Goal: Transaction & Acquisition: Purchase product/service

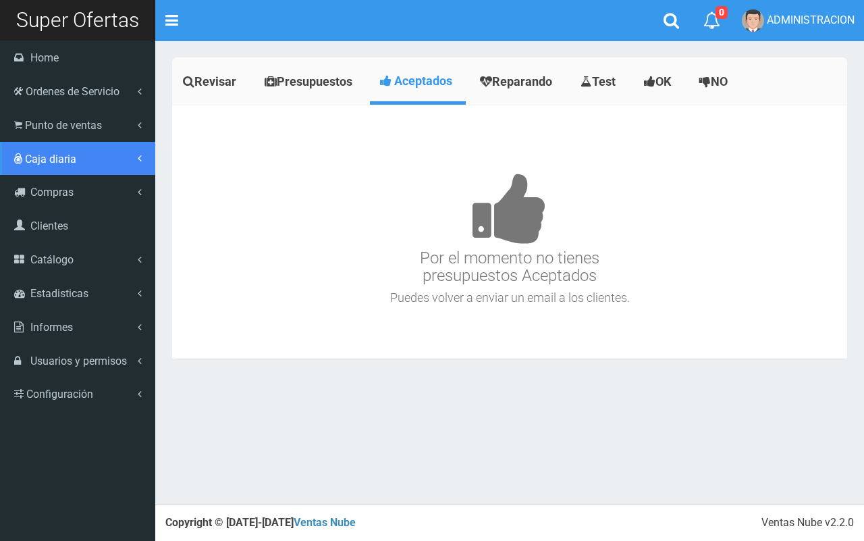
click at [39, 142] on link "Caja diaria" at bounding box center [77, 159] width 155 height 34
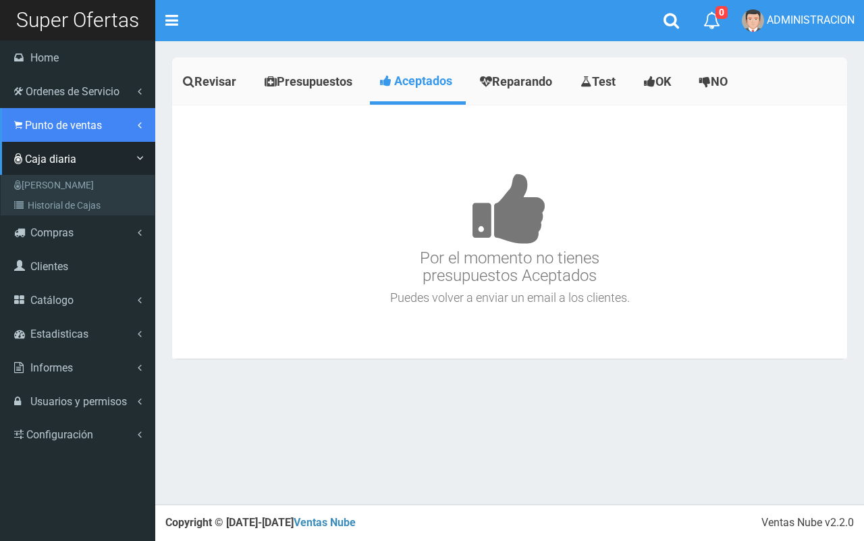
click at [51, 127] on span "Punto de ventas" at bounding box center [63, 125] width 77 height 13
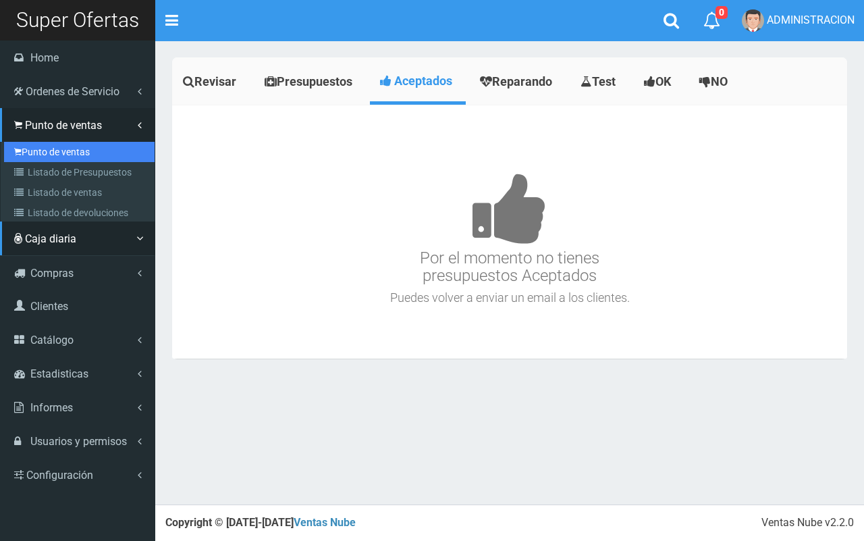
click at [62, 152] on link "Punto de ventas" at bounding box center [79, 152] width 151 height 20
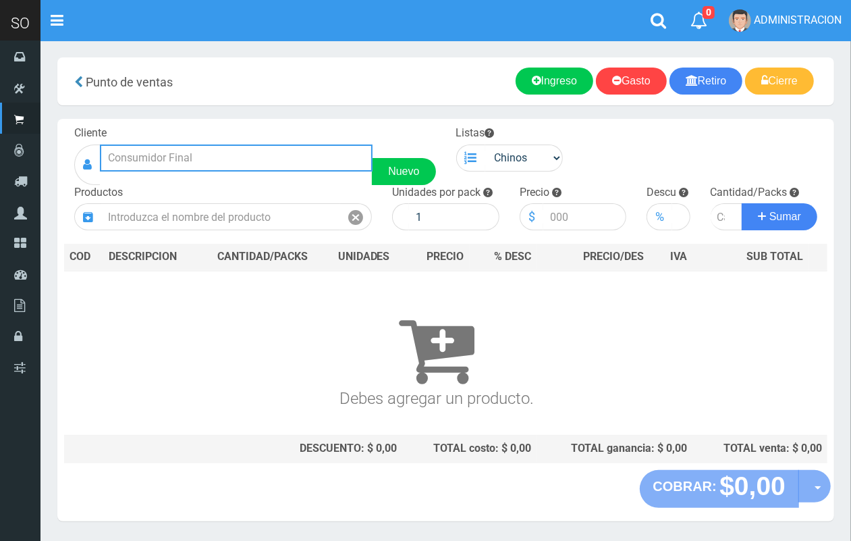
click at [255, 156] on input "text" at bounding box center [236, 158] width 273 height 27
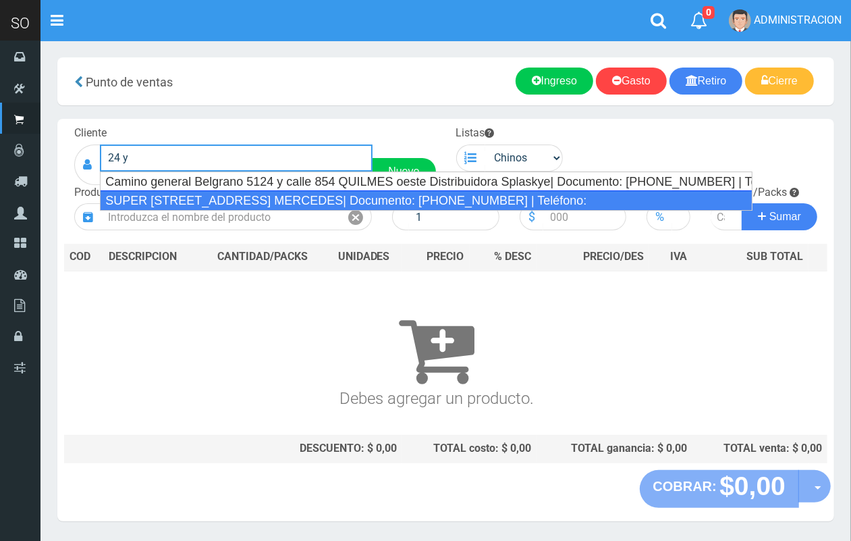
click at [201, 199] on div "SUPER CALLE 24 Y 119 MERCEDES| Documento: 5465465 | Teléfono:" at bounding box center [426, 200] width 653 height 20
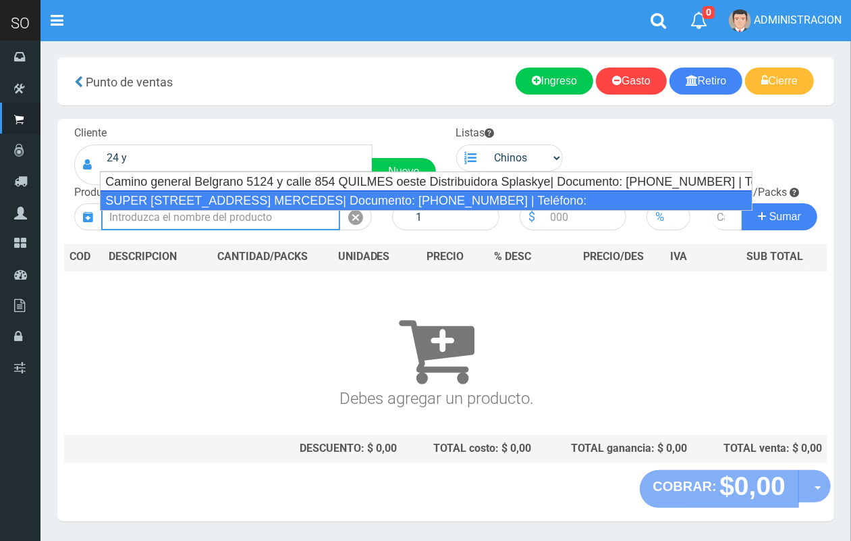
type input "SUPER CALLE 24 Y 119 MERCEDES| Documento: 5465465 | Teléfono:"
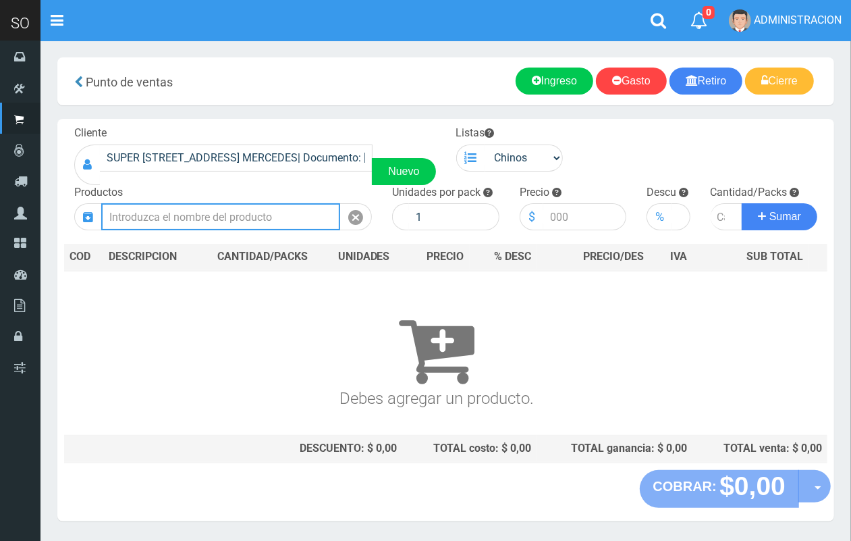
drag, startPoint x: 280, startPoint y: 220, endPoint x: 277, endPoint y: 207, distance: 13.9
click at [278, 216] on input "text" at bounding box center [220, 216] width 239 height 27
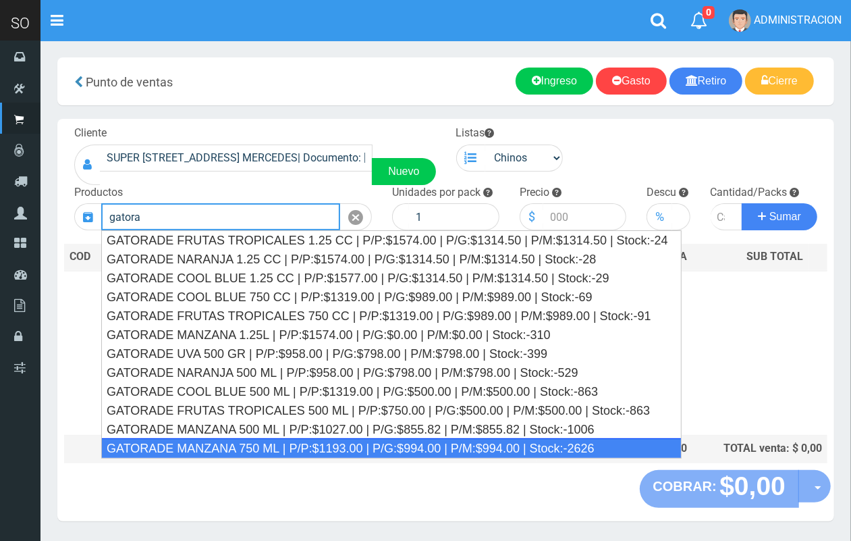
click at [217, 444] on div "GATORADE MANZANA 750 ML | P/P:$1193.00 | P/G:$994.00 | P/M:$994.00 | Stock:-2626" at bounding box center [391, 448] width 581 height 20
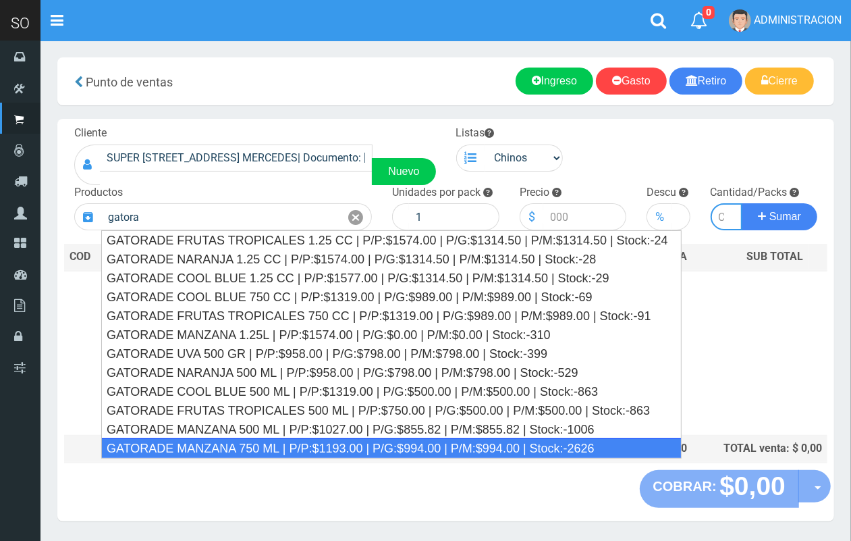
type input "GATORADE MANZANA 750 ML | P/P:$1193.00 | P/G:$994.00 | P/M:$994.00 | Stock:-2626"
type input "6"
type input "1193.00"
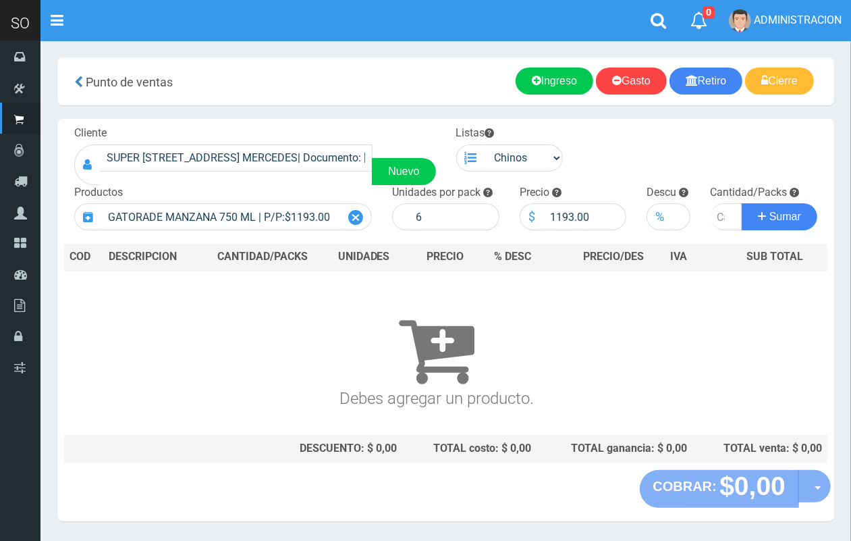
click at [353, 213] on icon at bounding box center [355, 218] width 15 height 20
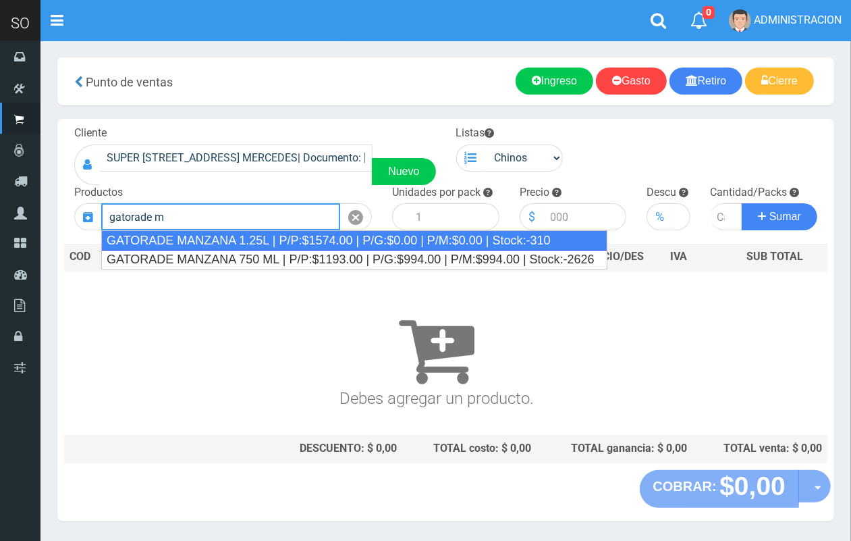
click at [357, 244] on div "GATORADE MANZANA 1.25L | P/P:$1574.00 | P/G:$0.00 | P/M:$0.00 | Stock:-310" at bounding box center [354, 240] width 506 height 20
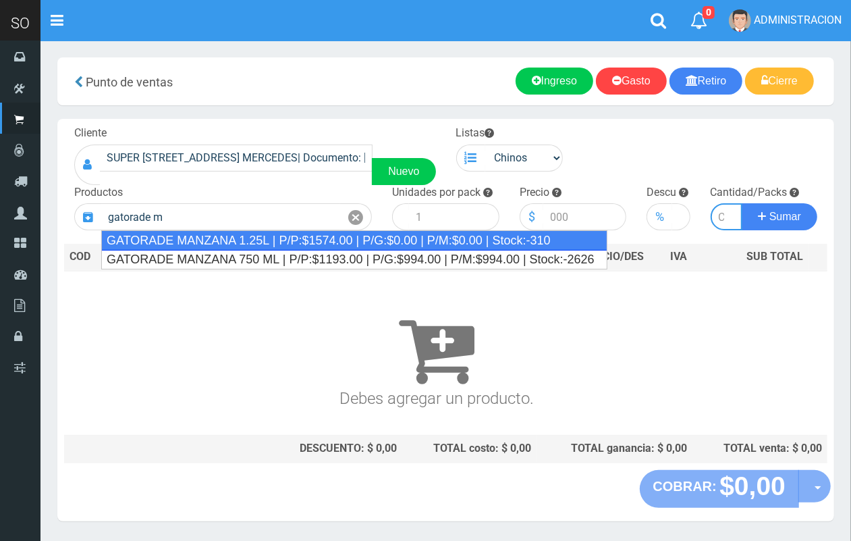
type input "GATORADE MANZANA 1.25L | P/P:$1574.00 | P/G:$0.00 | P/M:$0.00 | Stock:-310"
type input "6"
type input "1574.00"
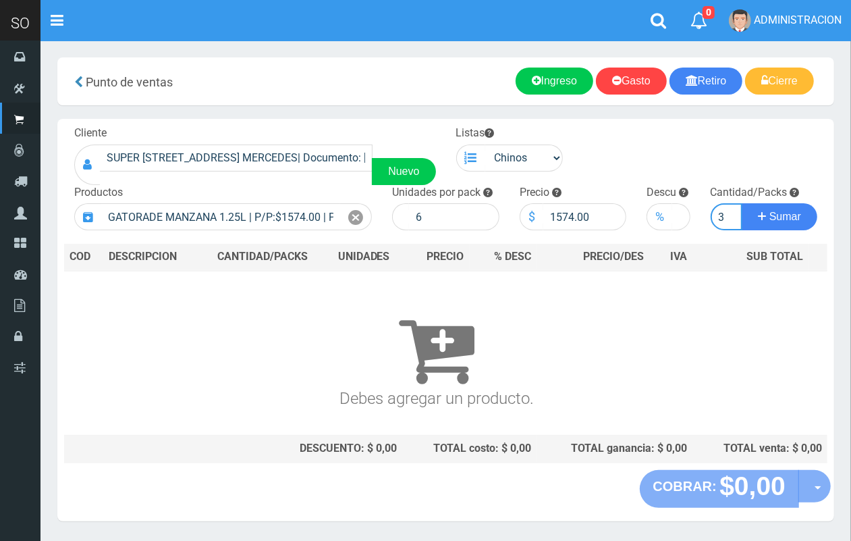
scroll to position [0, 1]
type input "3"
click at [742, 203] on button "Sumar" at bounding box center [780, 216] width 76 height 27
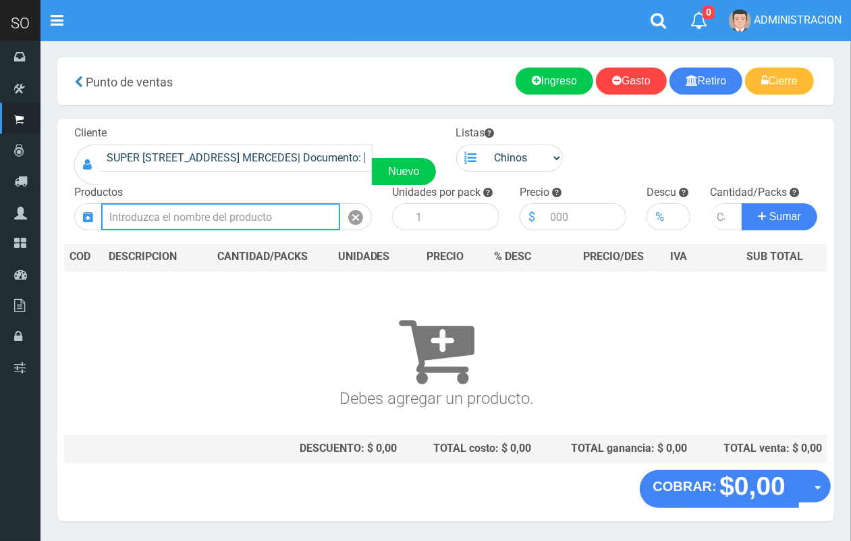
scroll to position [0, 0]
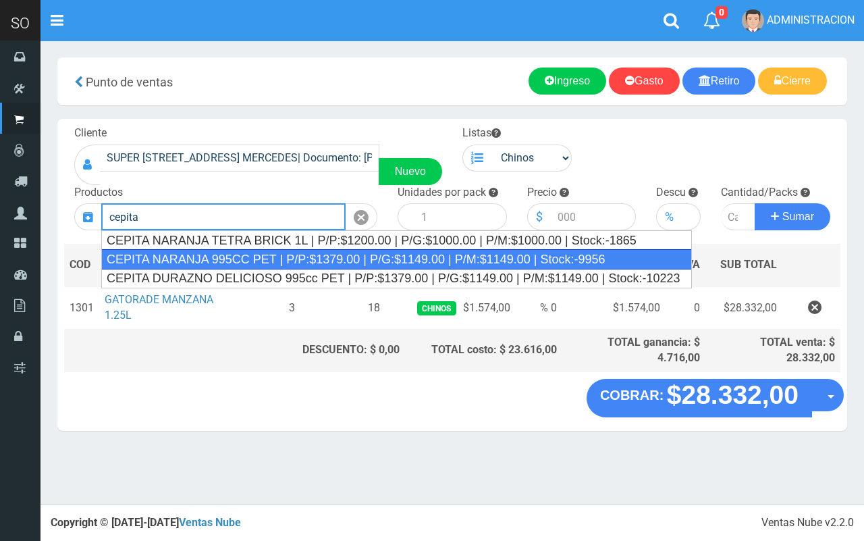
click at [240, 267] on div "CEPITA NARANJA 995CC PET | P/P:$1379.00 | P/G:$1149.00 | P/M:$1149.00 | Stock:-…" at bounding box center [396, 259] width 591 height 20
type input "CEPITA NARANJA 995CC PET | P/P:$1379.00 | P/G:$1149.00 | P/M:$1149.00 | Stock:-…"
type input "6"
type input "1379.00"
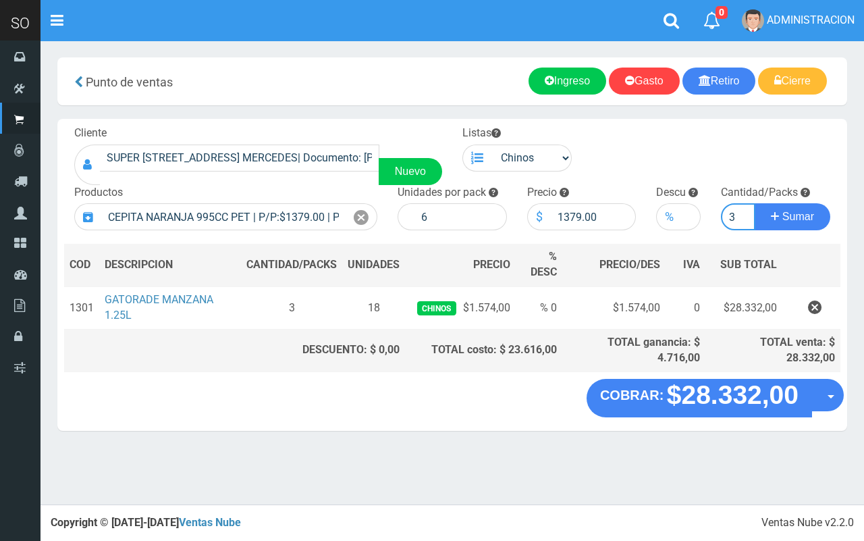
type input "3"
click at [755, 203] on button "Sumar" at bounding box center [793, 216] width 76 height 27
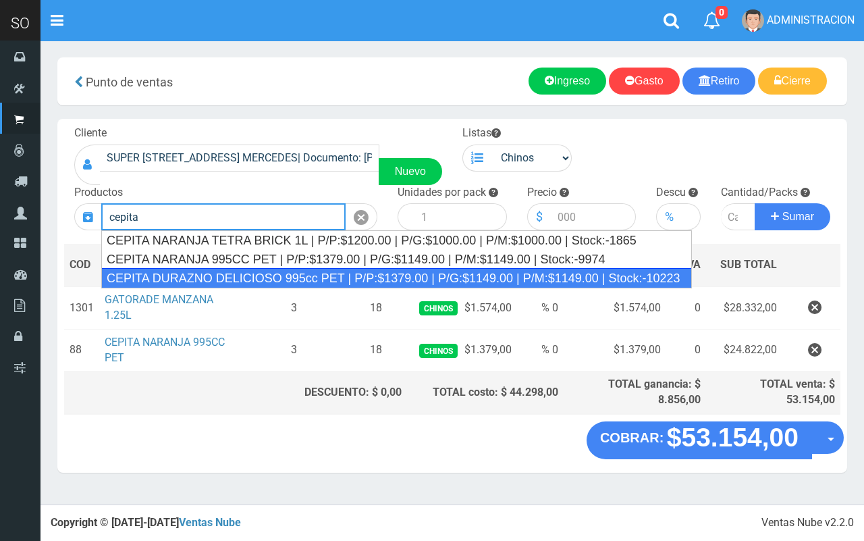
click at [544, 279] on div "CEPITA DURAZNO DELICIOSO 995cc PET | P/P:$1379.00 | P/G:$1149.00 | P/M:$1149.00…" at bounding box center [396, 278] width 591 height 20
type input "CEPITA DURAZNO DELICIOSO 995cc PET | P/P:$1379.00 | P/G:$1149.00 | P/M:$1149.00…"
type input "6"
type input "1379.00"
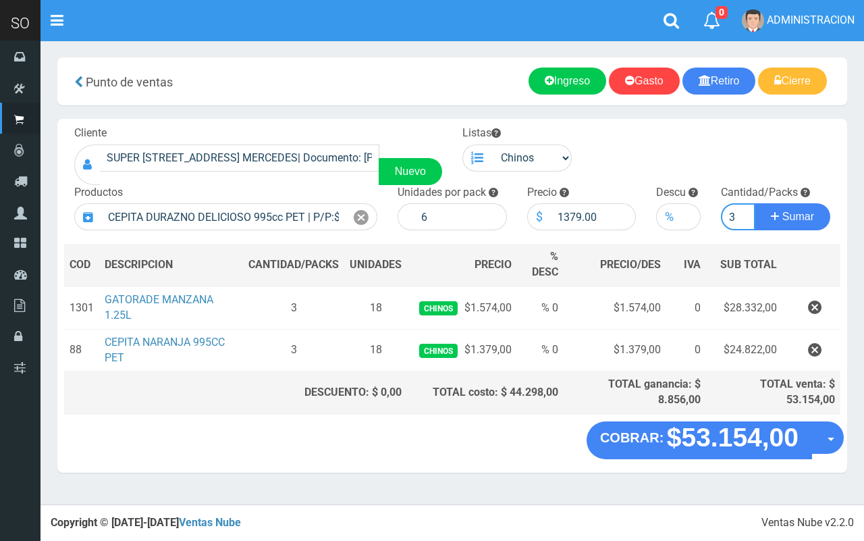
type input "3"
click at [755, 203] on button "Sumar" at bounding box center [793, 216] width 76 height 27
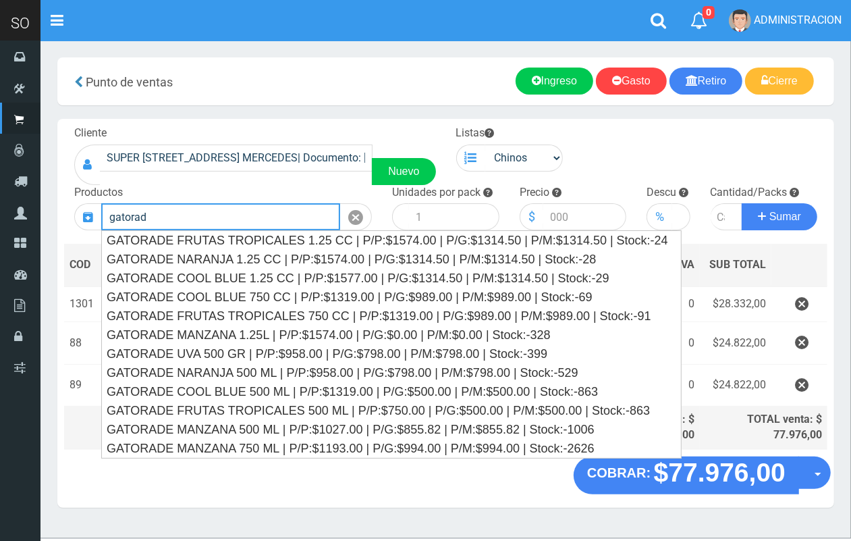
drag, startPoint x: 170, startPoint y: 215, endPoint x: 103, endPoint y: 227, distance: 68.6
click at [103, 227] on input "gatorad" at bounding box center [220, 216] width 239 height 27
type input "q"
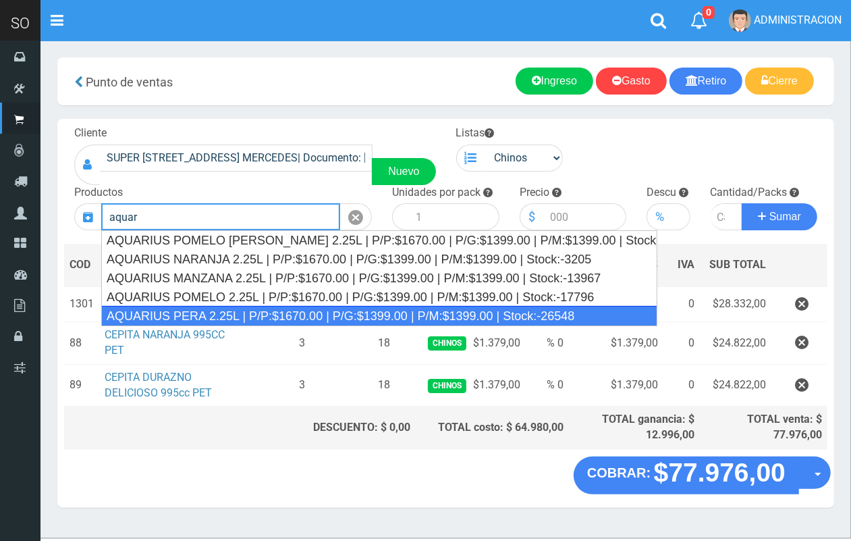
click at [206, 314] on div "AQUARIUS PERA 2.25L | P/P:$1670.00 | P/G:$1399.00 | P/M:$1399.00 | Stock:-26548" at bounding box center [379, 316] width 556 height 20
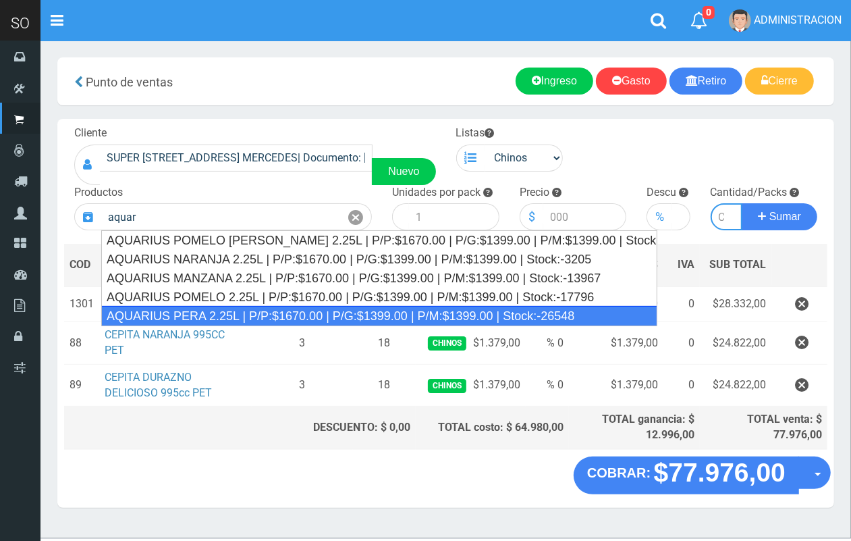
type input "AQUARIUS PERA 2.25L | P/P:$1670.00 | P/G:$1399.00 | P/M:$1399.00 | Stock:-26548"
type input "6"
type input "1670.00"
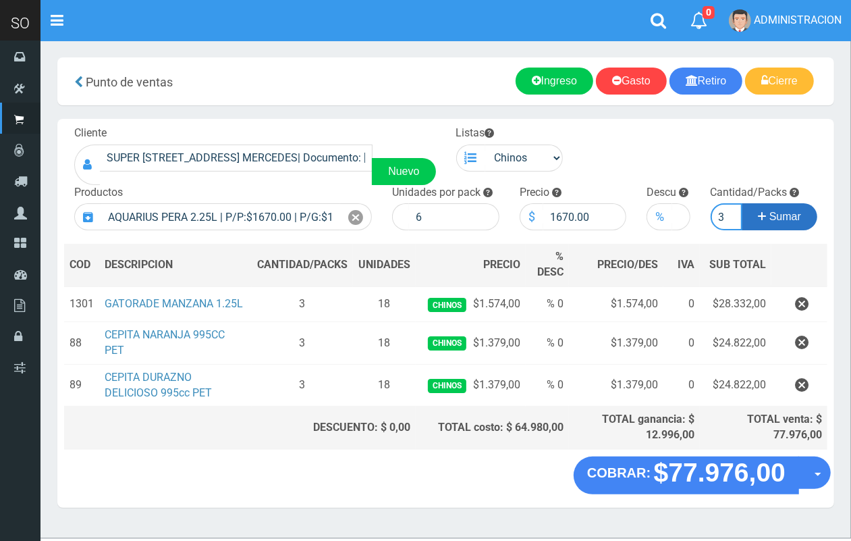
scroll to position [0, 1]
type input "3"
click at [742, 203] on button "Sumar" at bounding box center [780, 216] width 76 height 27
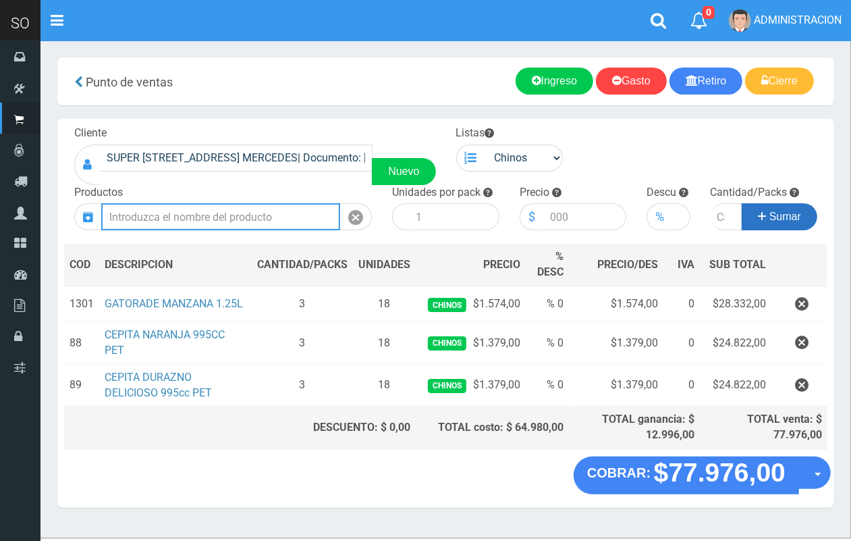
scroll to position [0, 0]
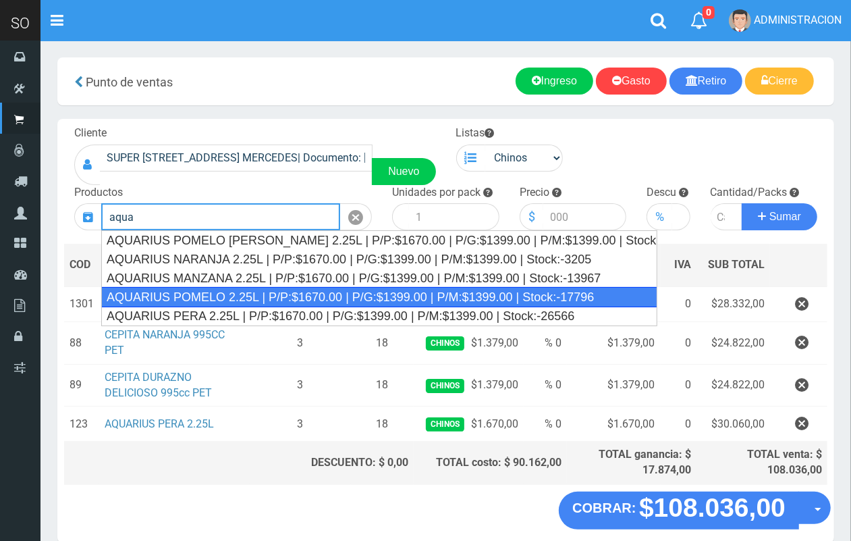
click at [353, 296] on div "AQUARIUS POMELO 2.25L | P/P:$1670.00 | P/G:$1399.00 | P/M:$1399.00 | Stock:-177…" at bounding box center [379, 297] width 556 height 20
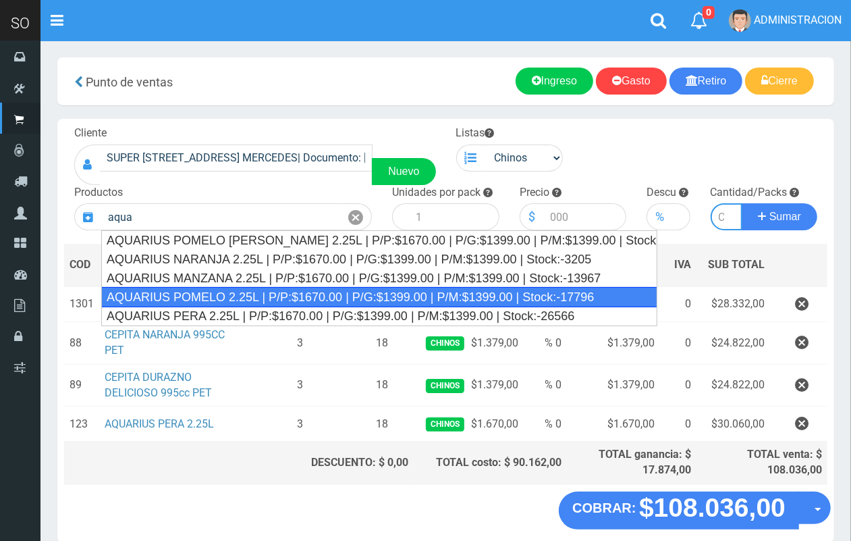
type input "AQUARIUS POMELO 2.25L | P/P:$1670.00 | P/G:$1399.00 | P/M:$1399.00 | Stock:-177…"
type input "6"
type input "1670.00"
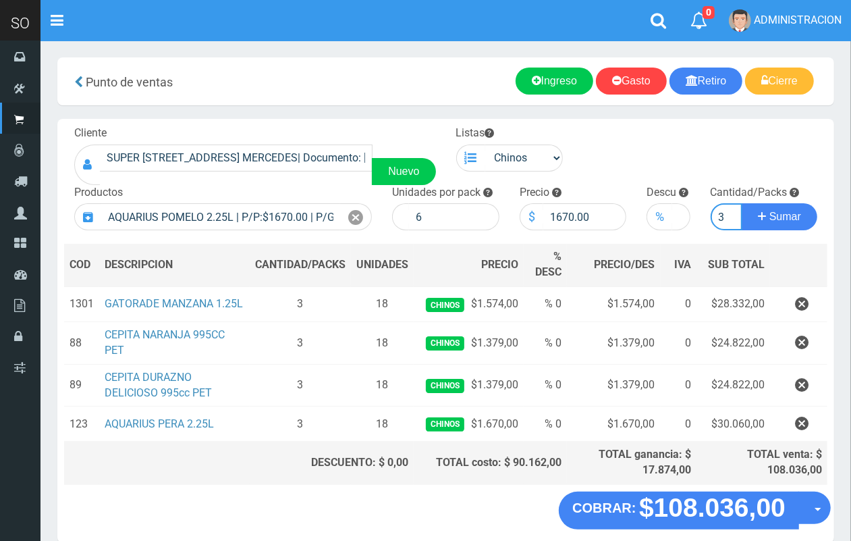
scroll to position [0, 1]
type input "3"
click at [742, 203] on button "Sumar" at bounding box center [780, 216] width 76 height 27
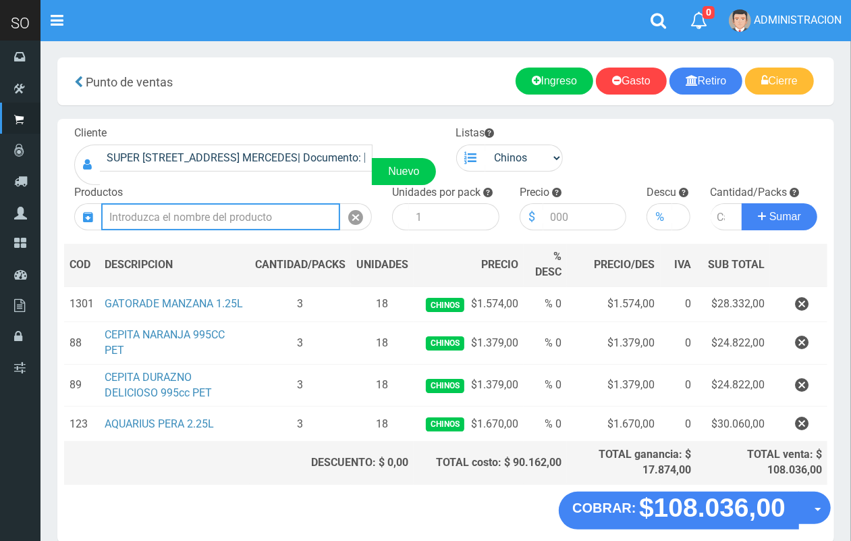
scroll to position [0, 0]
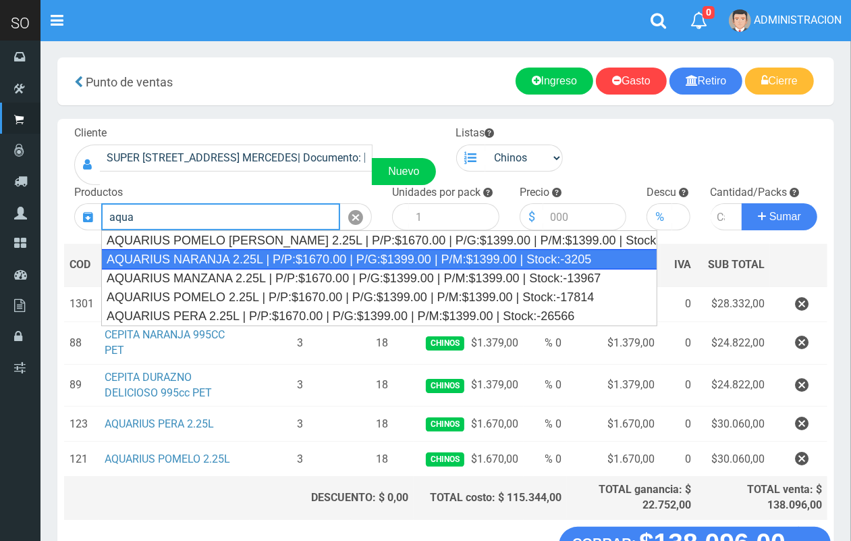
click at [315, 263] on div "AQUARIUS NARANJA 2.25L | P/P:$1670.00 | P/G:$1399.00 | P/M:$1399.00 | Stock:-32…" at bounding box center [379, 259] width 556 height 20
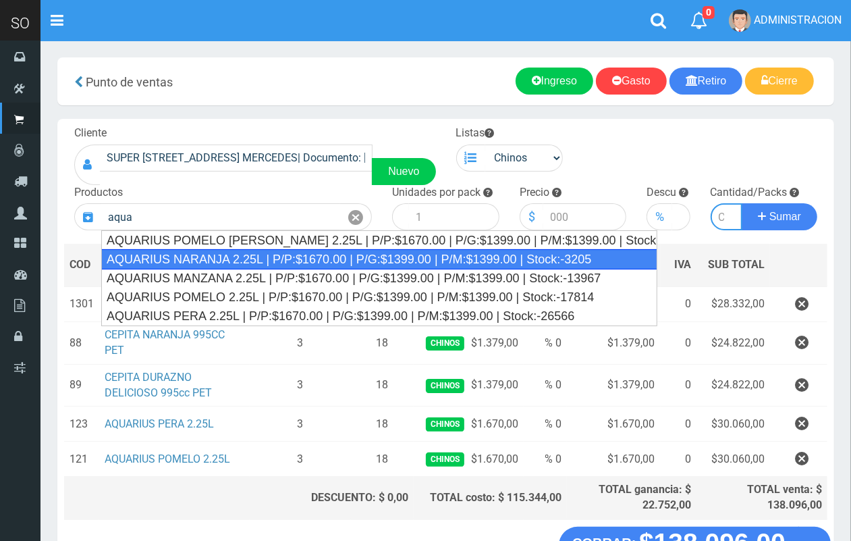
type input "AQUARIUS NARANJA 2.25L | P/P:$1670.00 | P/G:$1399.00 | P/M:$1399.00 | Stock:-32…"
type input "6"
type input "1670.00"
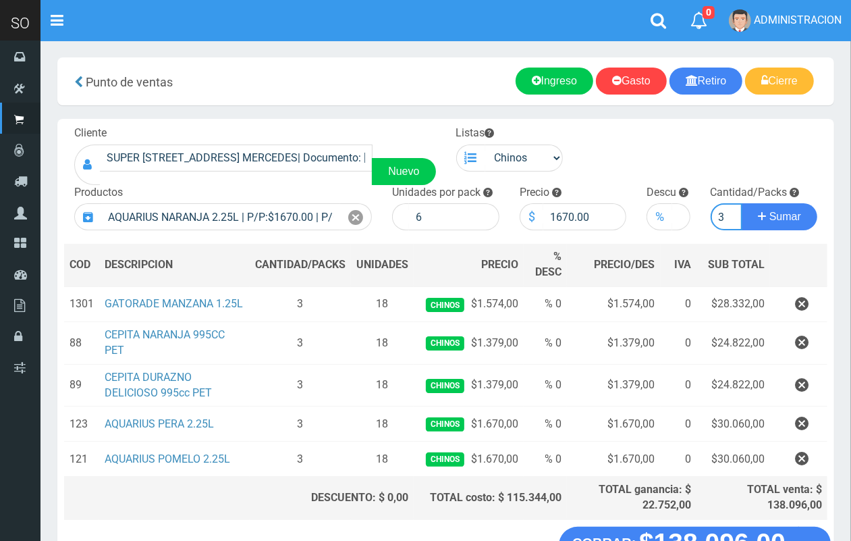
scroll to position [0, 1]
type input "3"
click at [742, 203] on button "Sumar" at bounding box center [780, 216] width 76 height 27
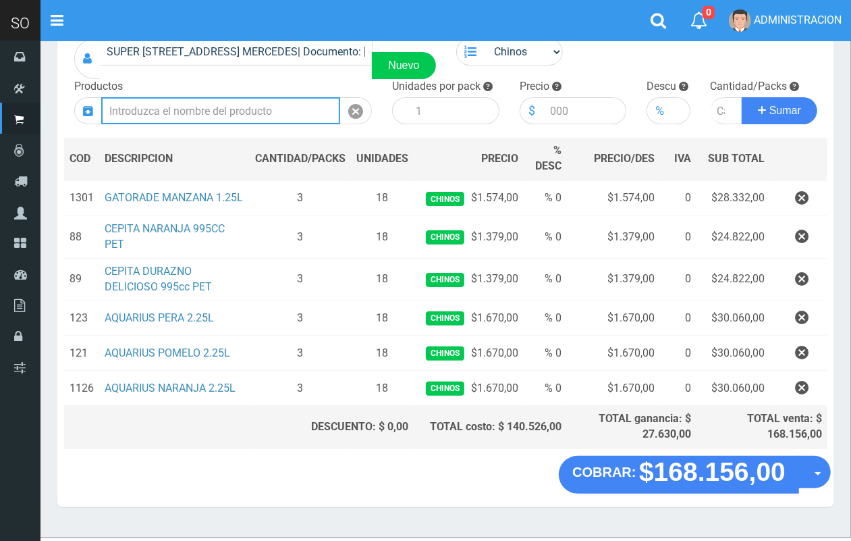
scroll to position [134, 0]
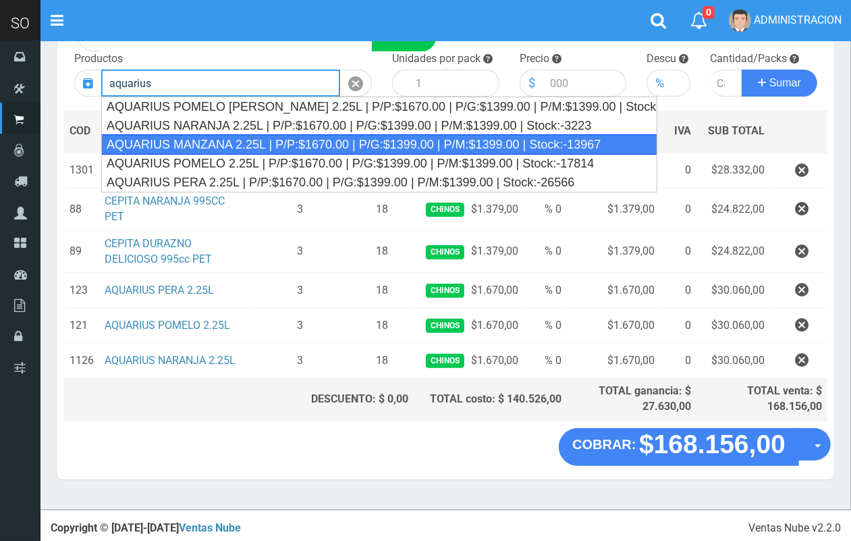
click at [306, 144] on div "AQUARIUS MANZANA 2.25L | P/P:$1670.00 | P/G:$1399.00 | P/M:$1399.00 | Stock:-13…" at bounding box center [379, 144] width 556 height 20
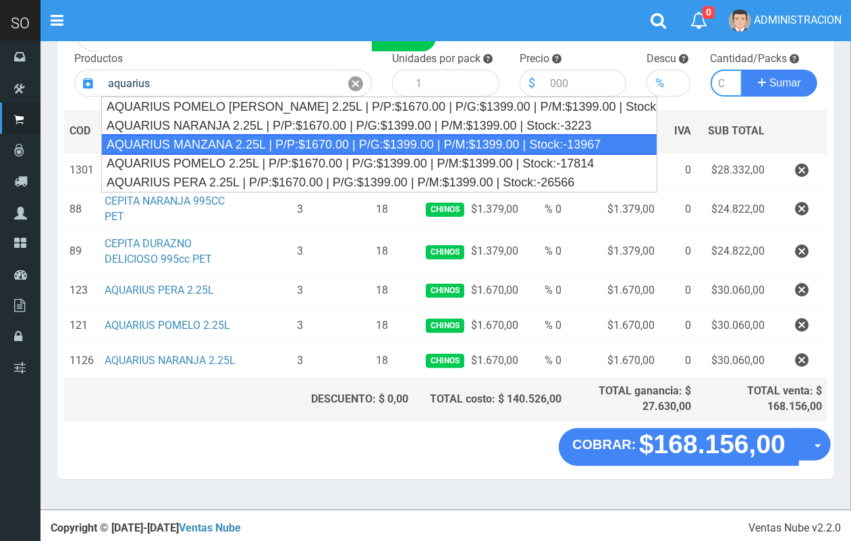
type input "AQUARIUS MANZANA 2.25L | P/P:$1670.00 | P/G:$1399.00 | P/M:$1399.00 | Stock:-13…"
type input "6"
type input "1670.00"
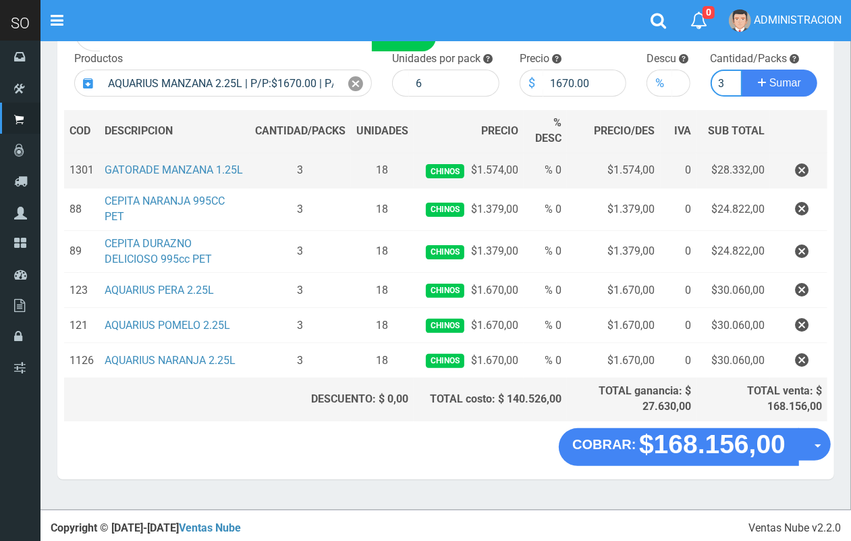
scroll to position [0, 1]
type input "3"
click at [742, 70] on button "Sumar" at bounding box center [780, 83] width 76 height 27
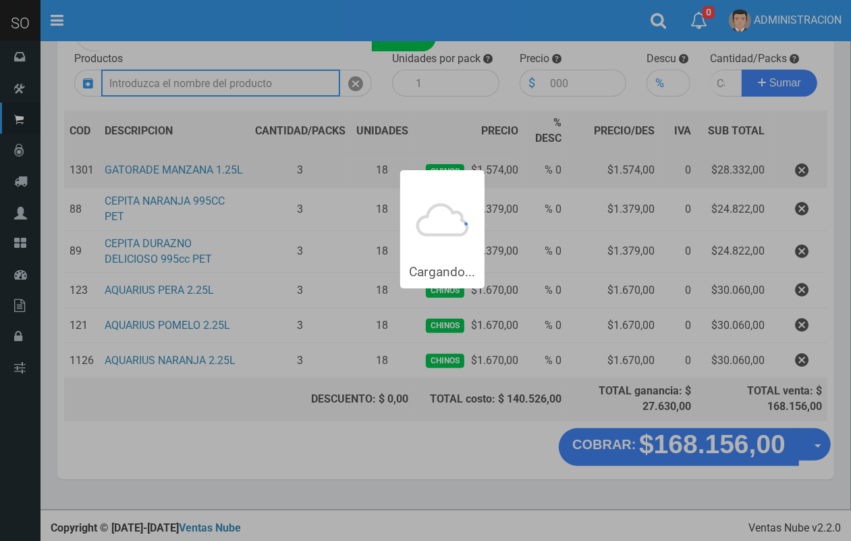
scroll to position [0, 0]
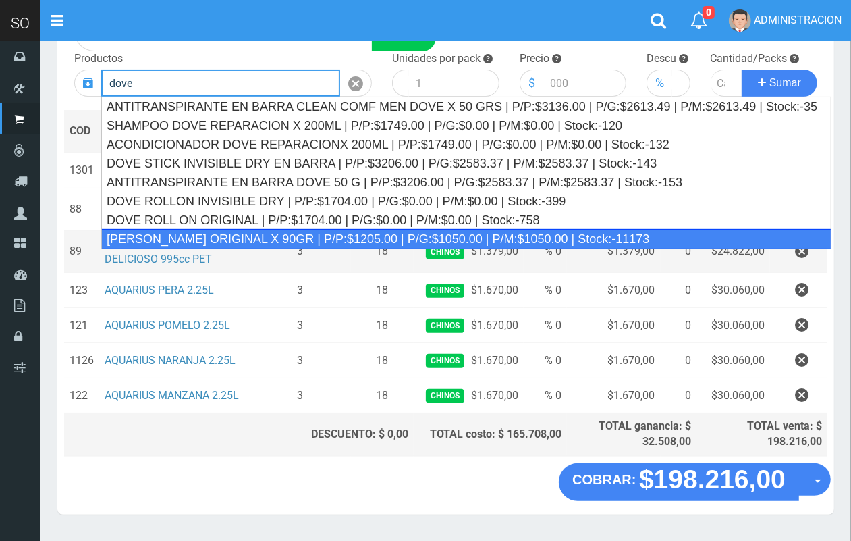
click at [338, 237] on div "JABON DOVE ORIGINAL X 90GR | P/P:$1205.00 | P/G:$1050.00 | P/M:$1050.00 | Stock…" at bounding box center [466, 239] width 731 height 20
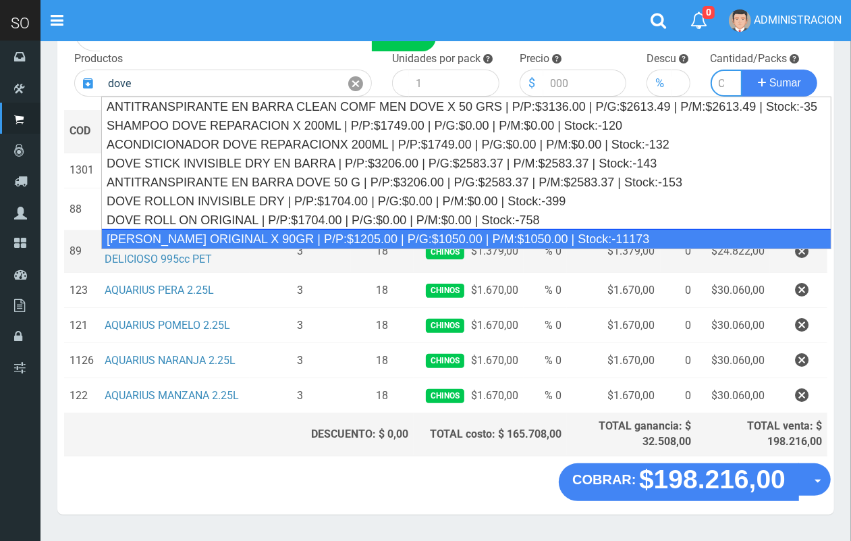
type input "JABON DOVE ORIGINAL X 90GR | P/P:$1205.00 | P/G:$1050.00 | P/M:$1050.00 | Stock…"
type input "60"
type input "1205.00"
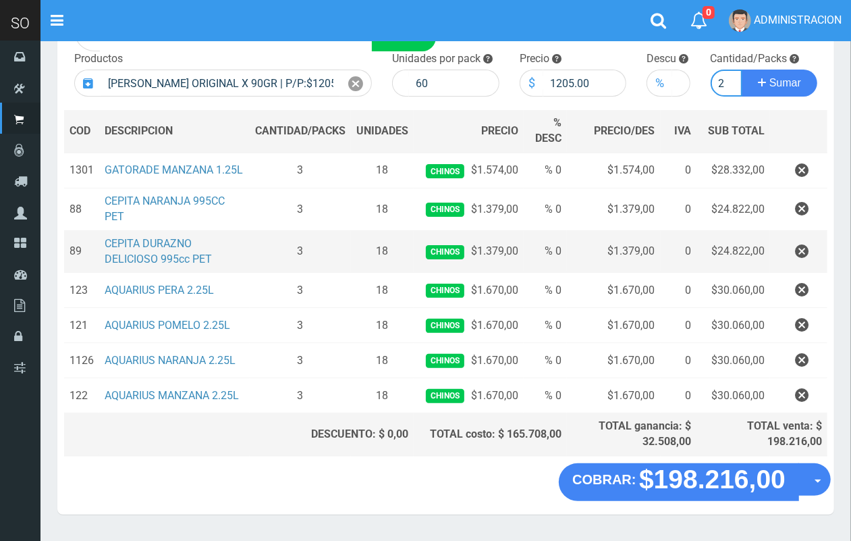
scroll to position [0, 1]
type input "2"
click at [742, 70] on button "Sumar" at bounding box center [780, 83] width 76 height 27
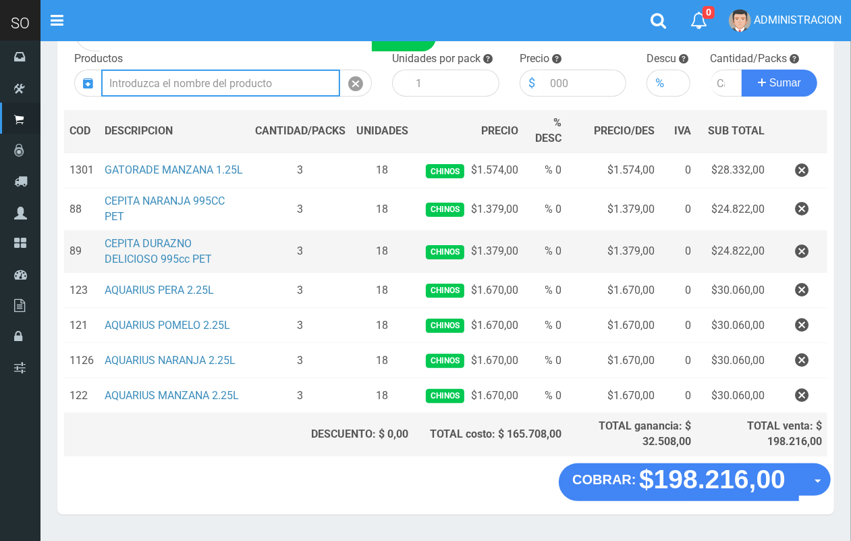
scroll to position [0, 0]
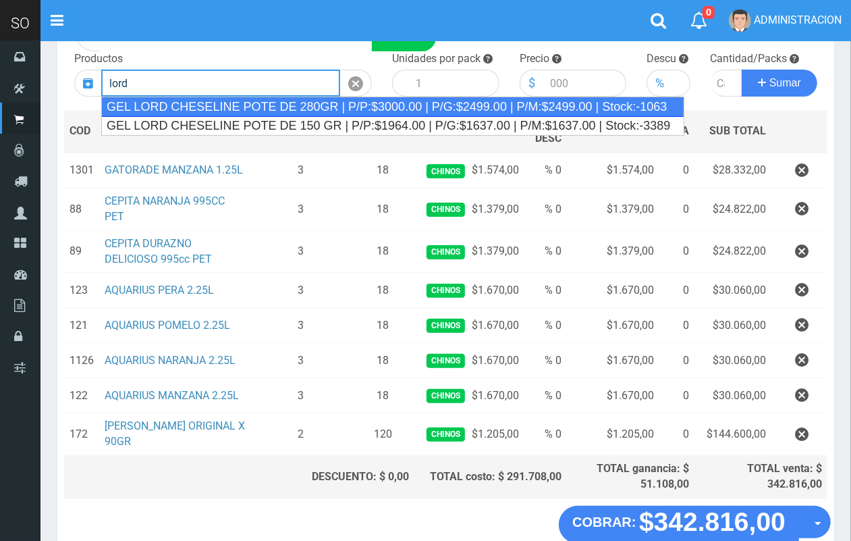
click at [305, 111] on div "GEL LORD CHESELINE POTE DE 280GR | P/P:$3000.00 | P/G:$2499.00 | P/M:$2499.00 |…" at bounding box center [392, 107] width 583 height 20
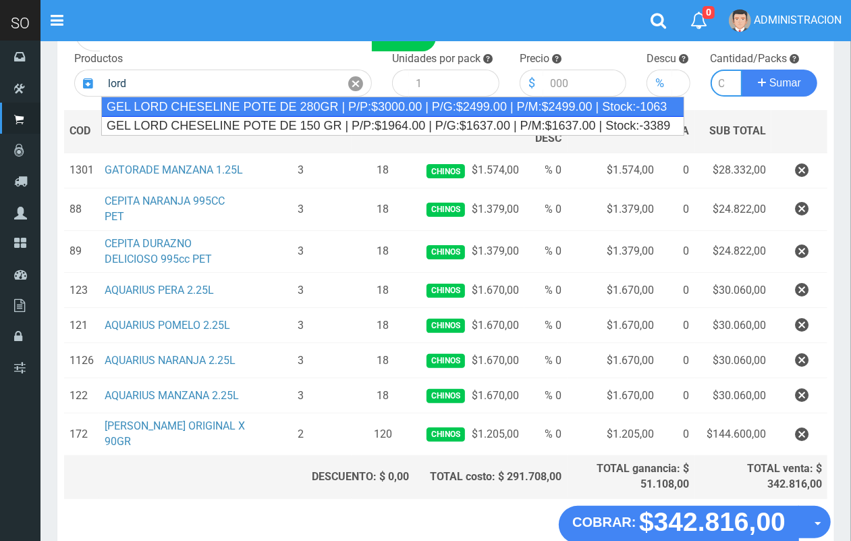
type input "GEL LORD CHESELINE POTE DE 280GR | P/P:$3000.00 | P/G:$2499.00 | P/M:$2499.00 |…"
type input "6"
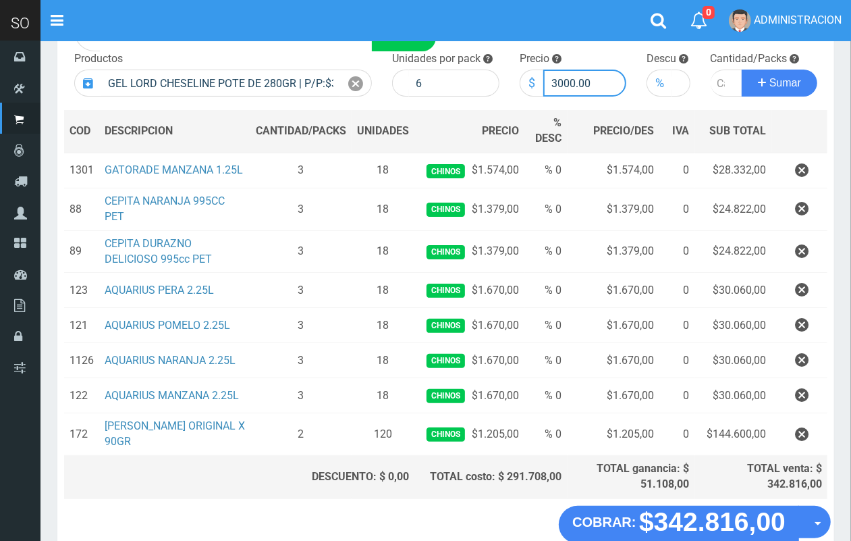
drag, startPoint x: 573, startPoint y: 83, endPoint x: 565, endPoint y: 82, distance: 8.1
click at [565, 82] on input "3000.00" at bounding box center [586, 83] width 84 height 27
type input "3042.00"
click at [716, 93] on input "number" at bounding box center [727, 83] width 32 height 27
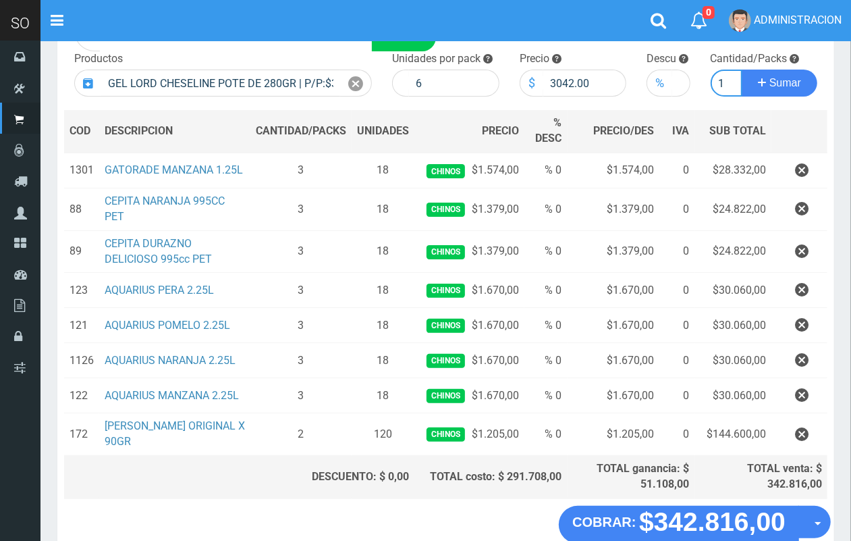
type input "1"
click at [742, 70] on button "Sumar" at bounding box center [780, 83] width 76 height 27
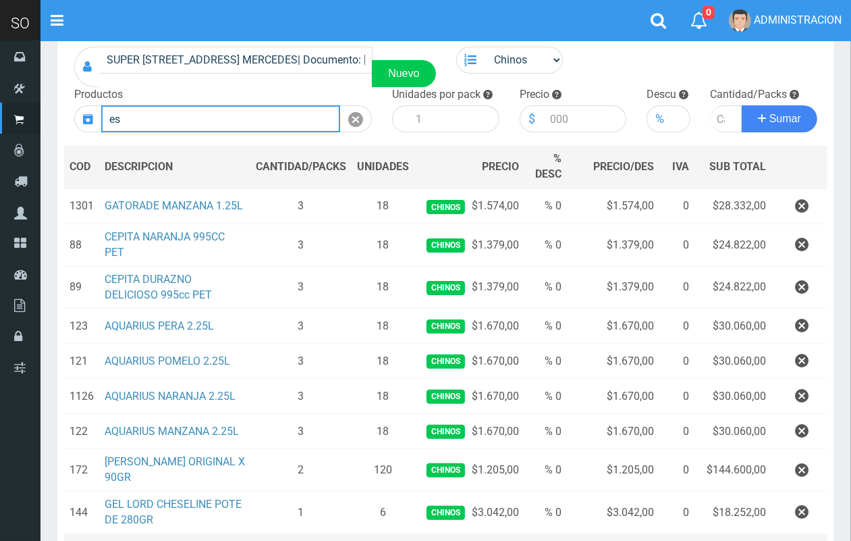
scroll to position [85, 0]
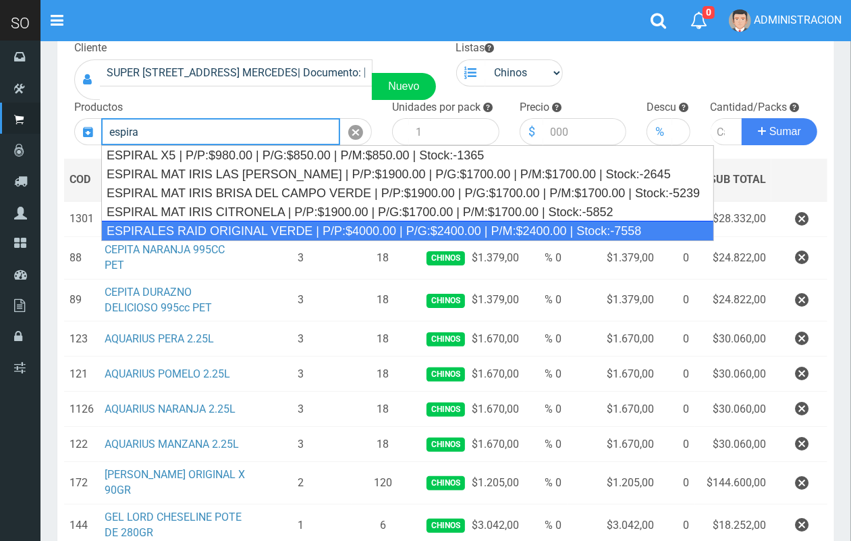
click at [404, 228] on div "ESPIRALES RAID ORIGINAL VERDE | P/P:$4000.00 | P/G:$2400.00 | P/M:$2400.00 | St…" at bounding box center [407, 231] width 613 height 20
type input "ESPIRALES RAID ORIGINAL VERDE | P/P:$4000.00 | P/G:$2400.00 | P/M:$2400.00 | St…"
type input "24"
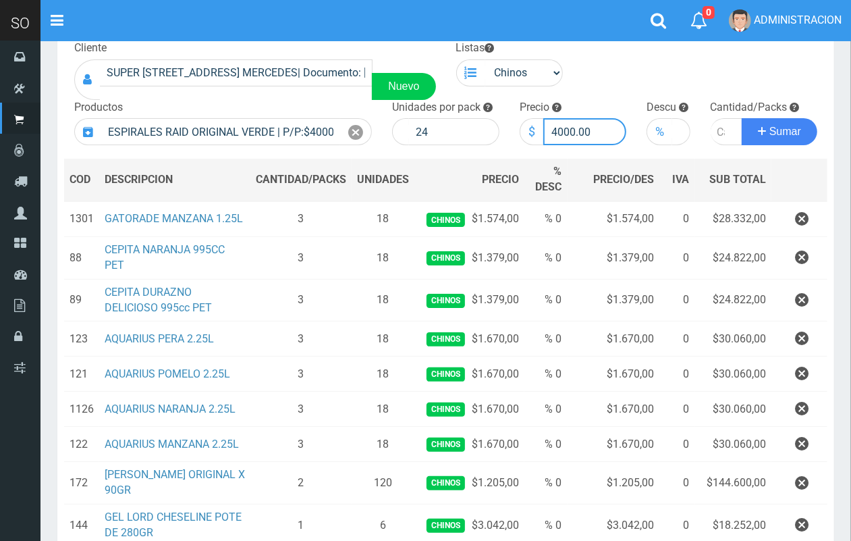
drag, startPoint x: 575, startPoint y: 123, endPoint x: 551, endPoint y: 120, distance: 24.5
click at [551, 120] on input "4000.00" at bounding box center [586, 131] width 84 height 27
type input "1700.00"
click at [716, 128] on input "number" at bounding box center [727, 131] width 32 height 27
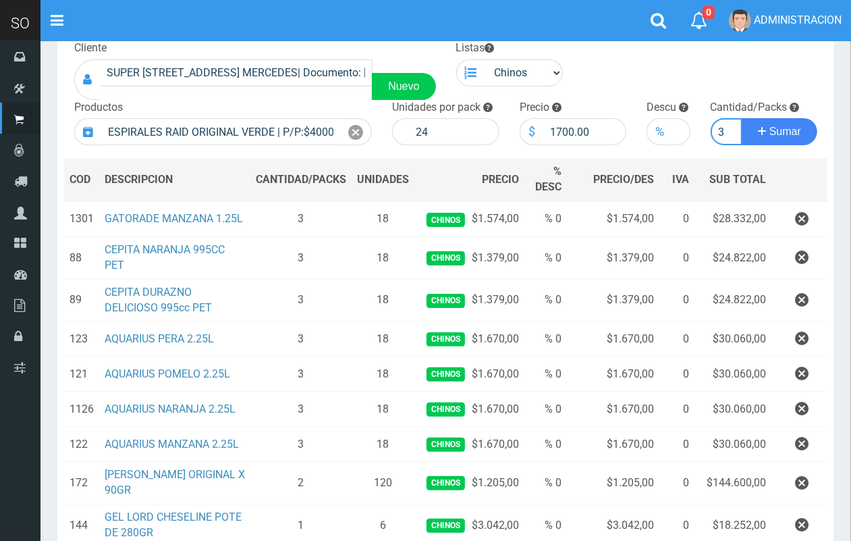
type input "3"
click at [742, 118] on button "Sumar" at bounding box center [780, 131] width 76 height 27
click at [351, 129] on icon at bounding box center [355, 133] width 15 height 20
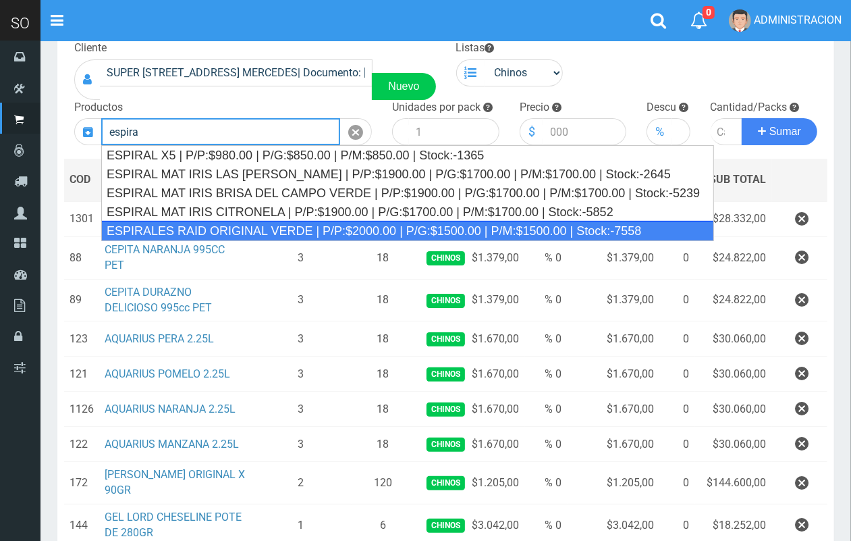
drag, startPoint x: 311, startPoint y: 224, endPoint x: 589, endPoint y: 118, distance: 297.5
click at [311, 223] on div "ESPIRALES RAID ORIGINAL VERDE | P/P:$2000.00 | P/G:$1500.00 | P/M:$1500.00 | St…" at bounding box center [407, 231] width 613 height 20
type input "ESPIRALES RAID ORIGINAL VERDE | P/P:$2000.00 | P/G:$1500.00 | P/M:$1500.00 | St…"
type input "24"
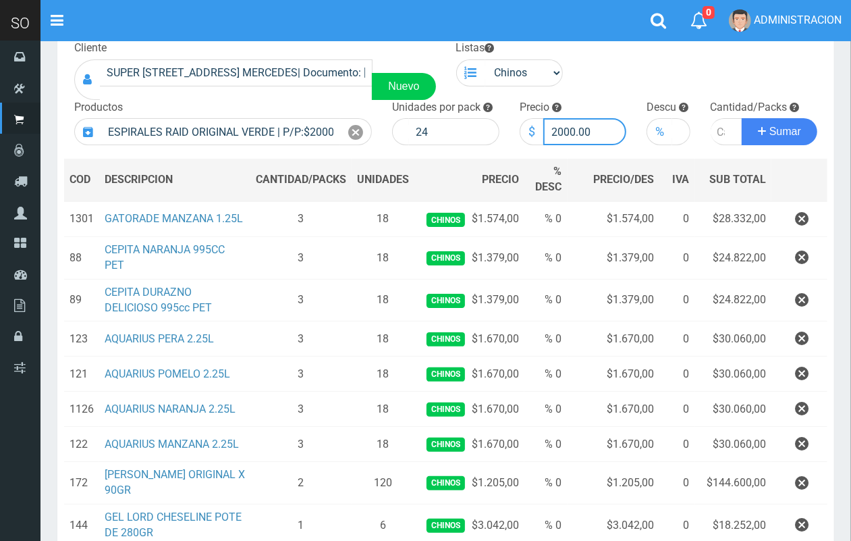
drag, startPoint x: 572, startPoint y: 129, endPoint x: 533, endPoint y: 129, distance: 38.5
click at [533, 129] on div "$ 2000.00" at bounding box center [573, 131] width 107 height 27
type input "1700.00"
click at [719, 130] on input "number" at bounding box center [727, 131] width 32 height 27
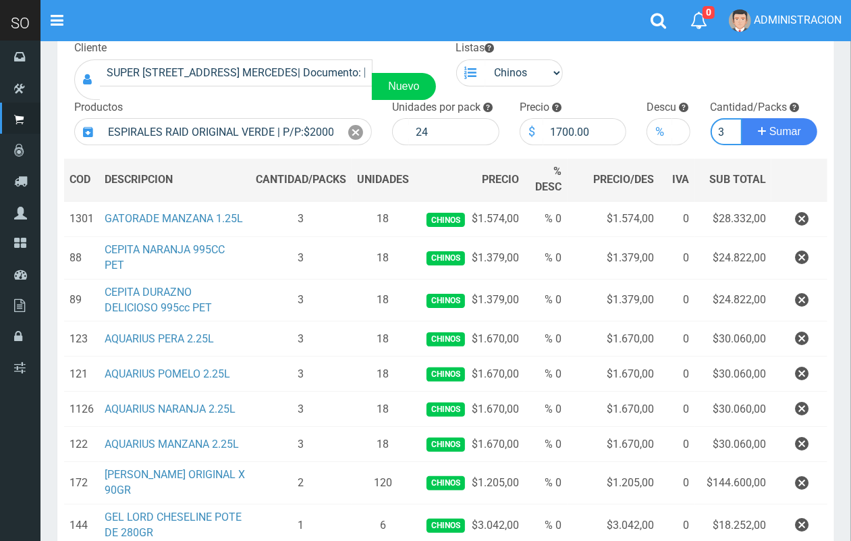
type input "3"
click at [742, 118] on button "Sumar" at bounding box center [780, 131] width 76 height 27
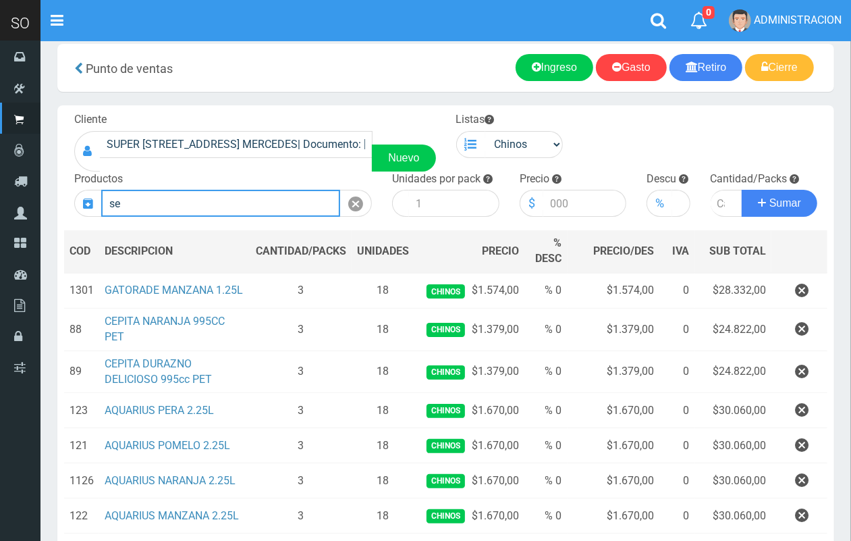
scroll to position [7, 0]
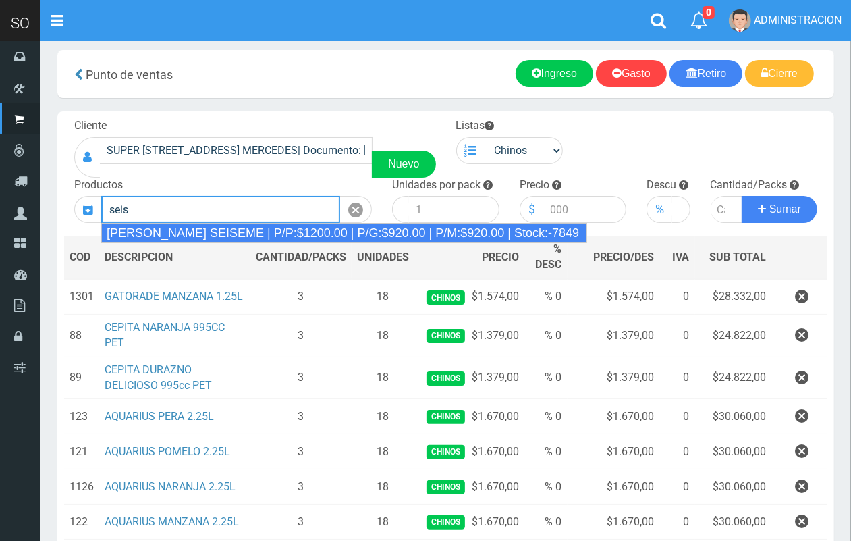
click at [298, 223] on li "JABON BLANCO SEISEME | P/P:$1200.00 | P/G:$920.00 | P/M:$920.00 | Stock:-7849" at bounding box center [344, 233] width 485 height 20
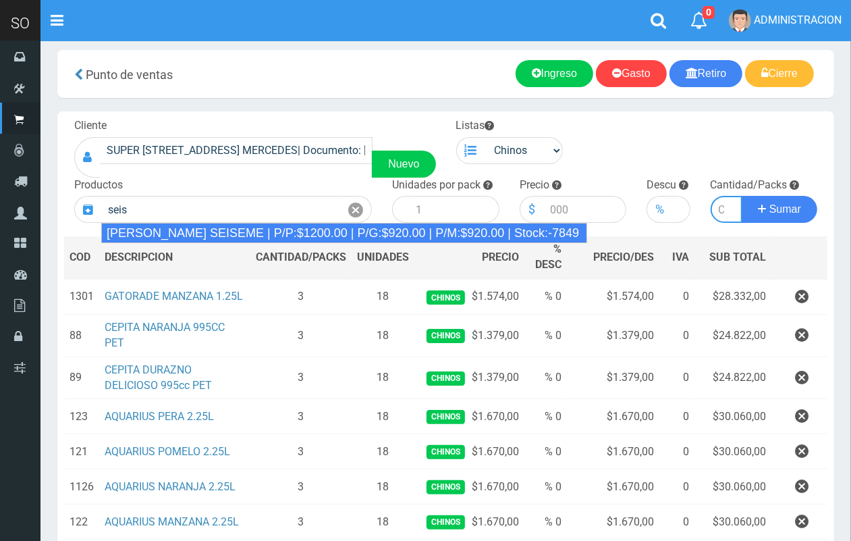
type input "JABON BLANCO SEISEME | P/P:$1200.00 | P/G:$920.00 | P/M:$920.00 | Stock:-7849"
type input "50"
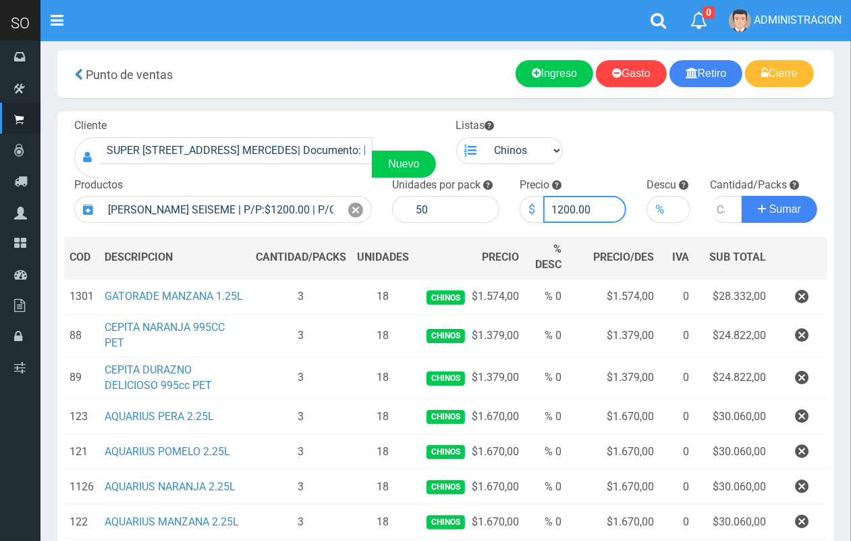
drag, startPoint x: 574, startPoint y: 203, endPoint x: 555, endPoint y: 200, distance: 19.2
click at [555, 200] on input "1200.00" at bounding box center [586, 209] width 84 height 27
type input "1150.00"
click at [713, 211] on input "number" at bounding box center [727, 209] width 32 height 27
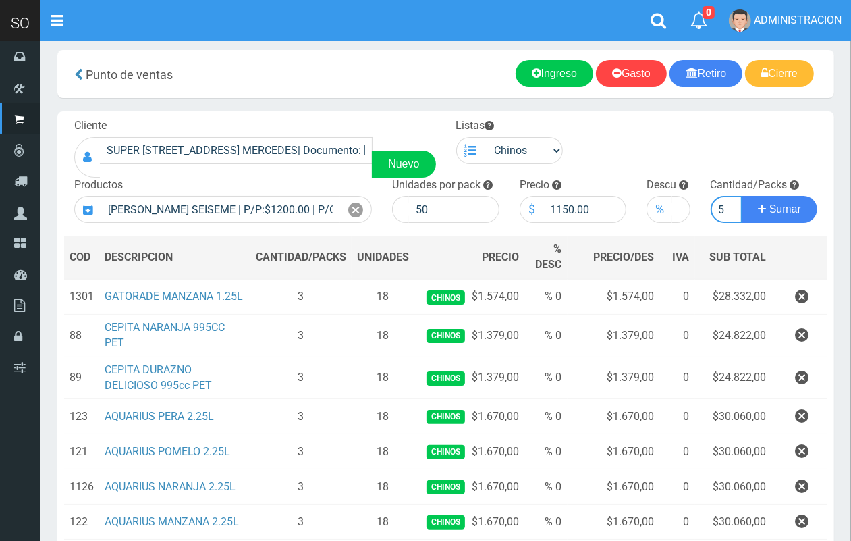
type input "5"
click at [742, 196] on button "Sumar" at bounding box center [780, 209] width 76 height 27
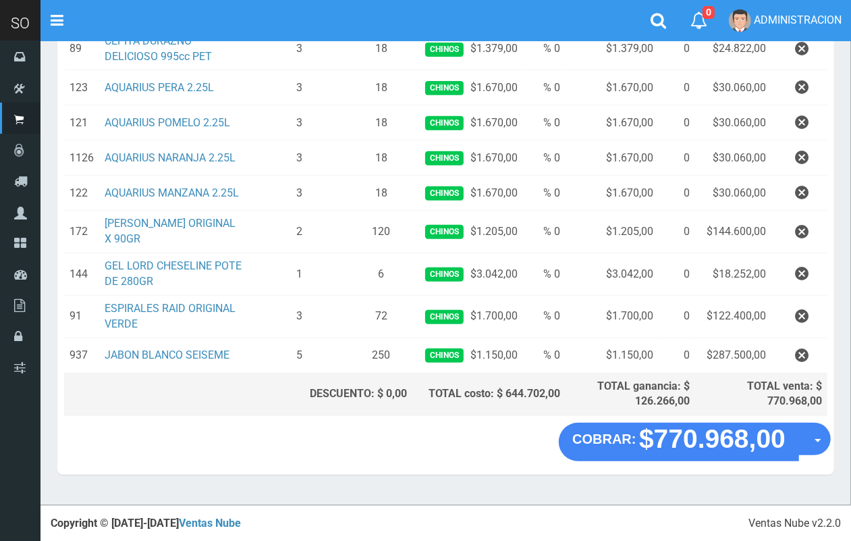
scroll to position [0, 0]
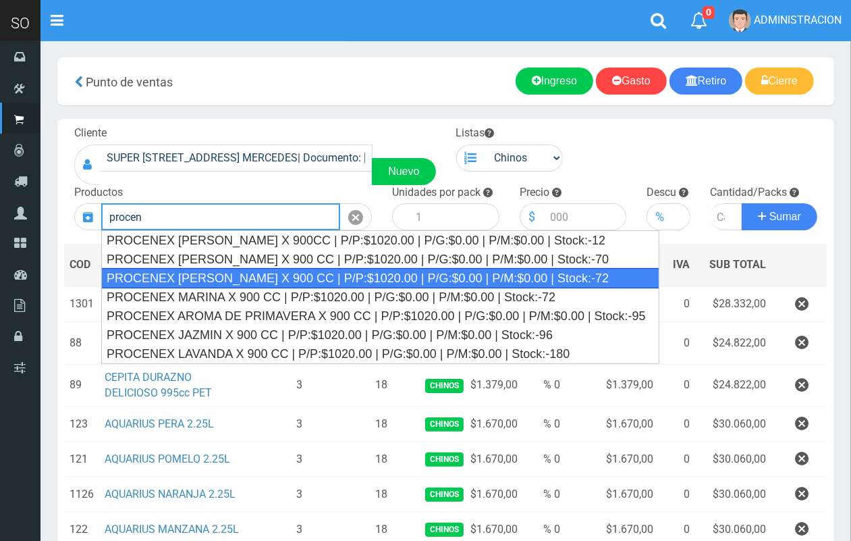
click at [285, 278] on div "PROCENEX LIMON X 900 CC | P/P:$1020.00 | P/G:$0.00 | P/M:$0.00 | Stock:-72" at bounding box center [380, 278] width 558 height 20
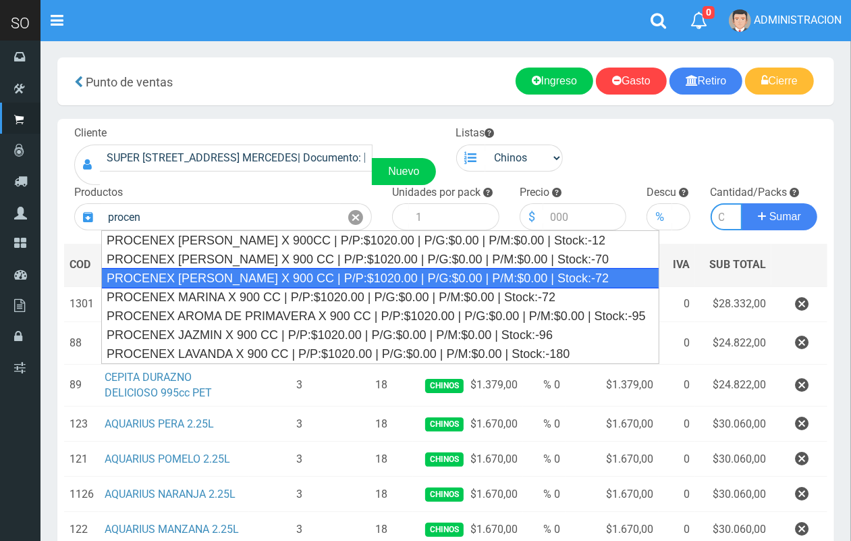
type input "PROCENEX LIMON X 900 CC | P/P:$1020.00 | P/G:$0.00 | P/M:$0.00 | Stock:-72"
type input "12"
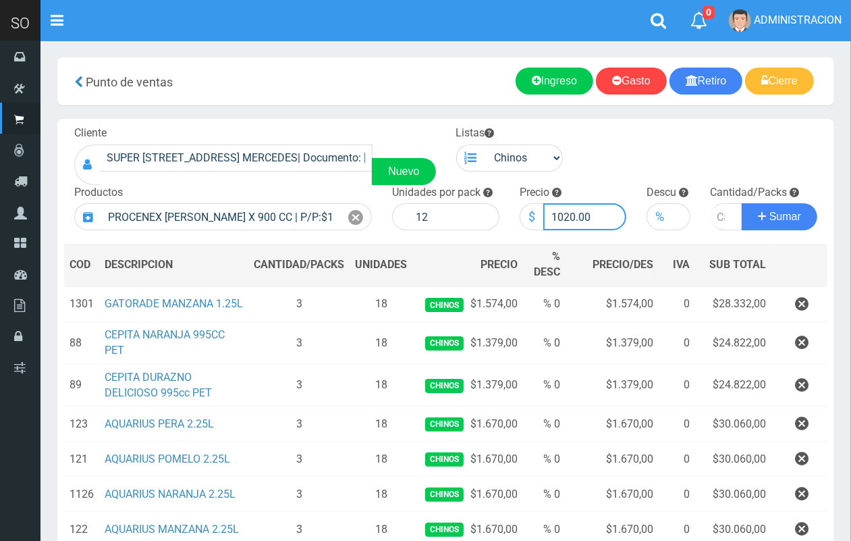
click at [571, 214] on input "1020.00" at bounding box center [586, 216] width 84 height 27
type input "1080.00"
click at [716, 213] on input "number" at bounding box center [727, 216] width 32 height 27
type input "1"
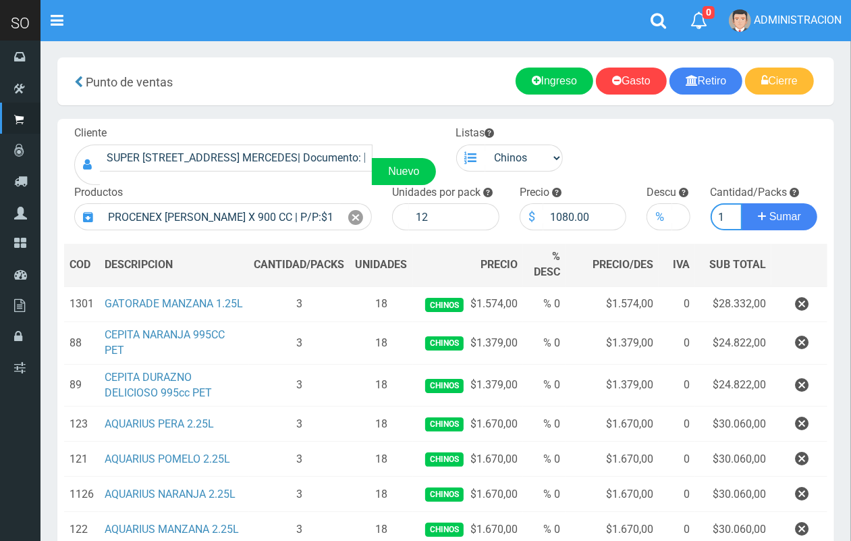
click at [742, 203] on button "Sumar" at bounding box center [780, 216] width 76 height 27
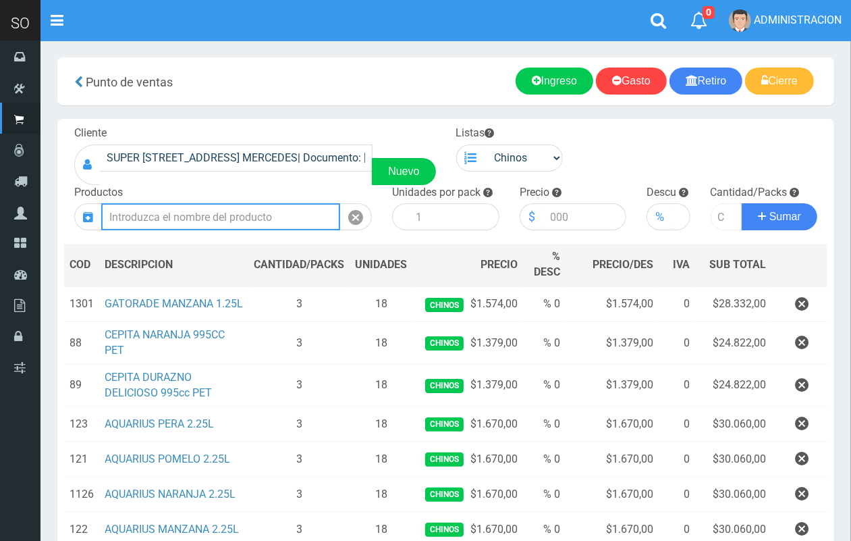
scroll to position [0, 0]
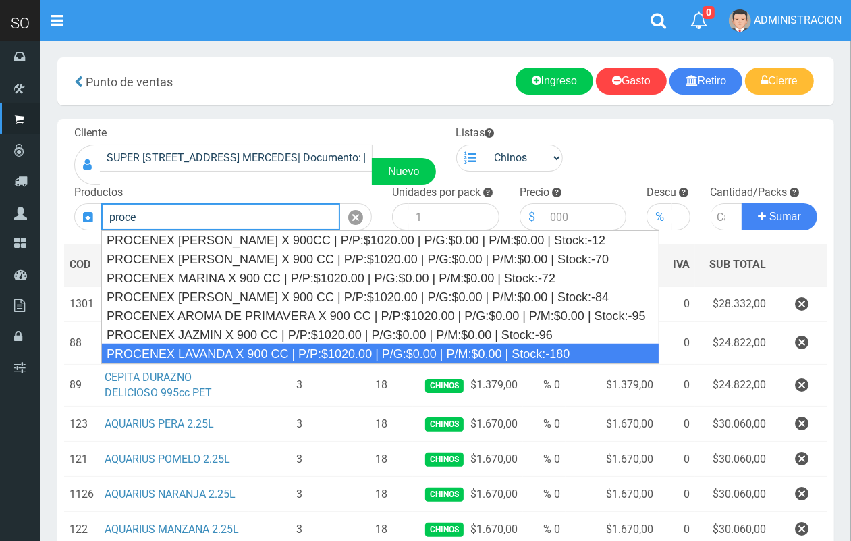
click at [555, 346] on div "PROCENEX LAVANDA X 900 CC | P/P:$1020.00 | P/G:$0.00 | P/M:$0.00 | Stock:-180" at bounding box center [380, 354] width 558 height 20
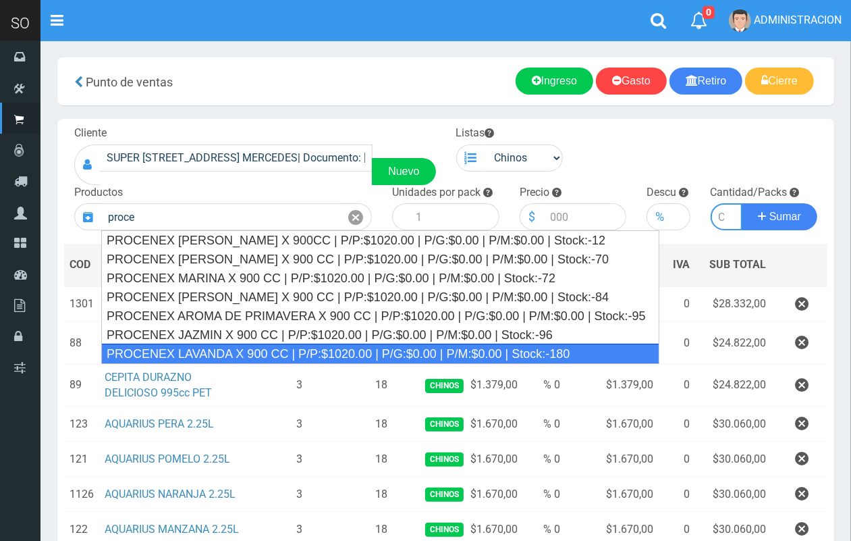
type input "PROCENEX LAVANDA X 900 CC | P/P:$1020.00 | P/G:$0.00 | P/M:$0.00 | Stock:-180"
type input "12"
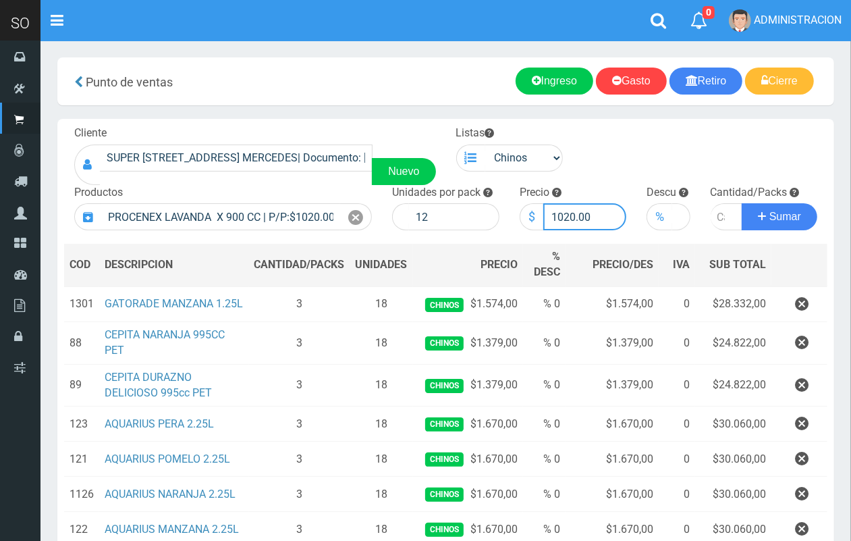
click at [567, 211] on input "1020.00" at bounding box center [586, 216] width 84 height 27
type input "1080.00"
click at [712, 216] on input "number" at bounding box center [727, 216] width 32 height 27
type input "1"
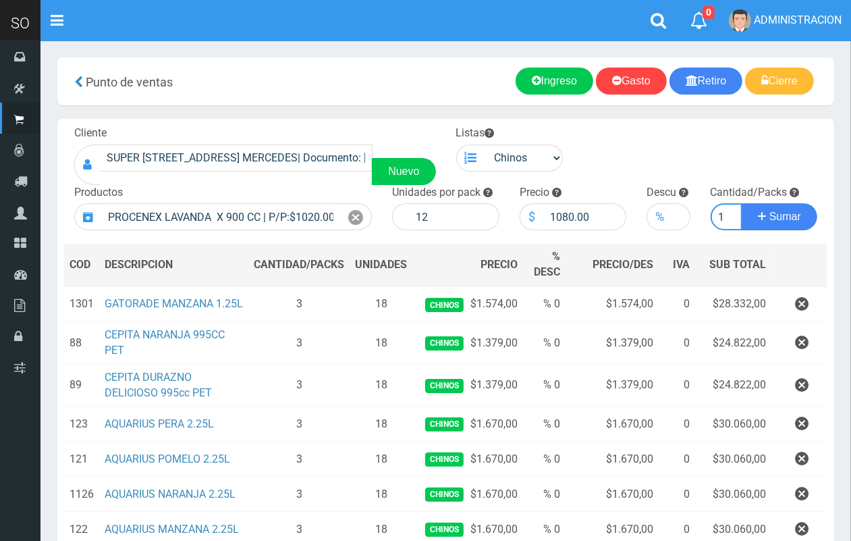
click at [742, 203] on button "Sumar" at bounding box center [780, 216] width 76 height 27
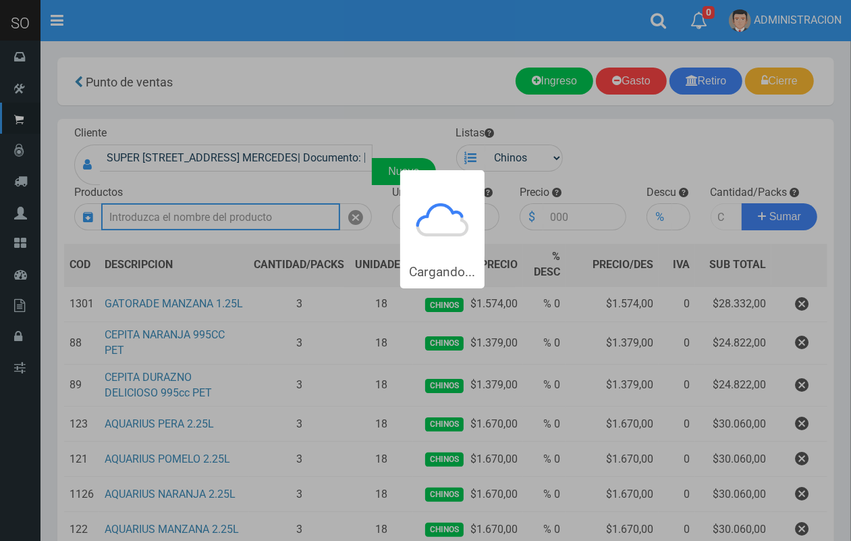
scroll to position [0, 0]
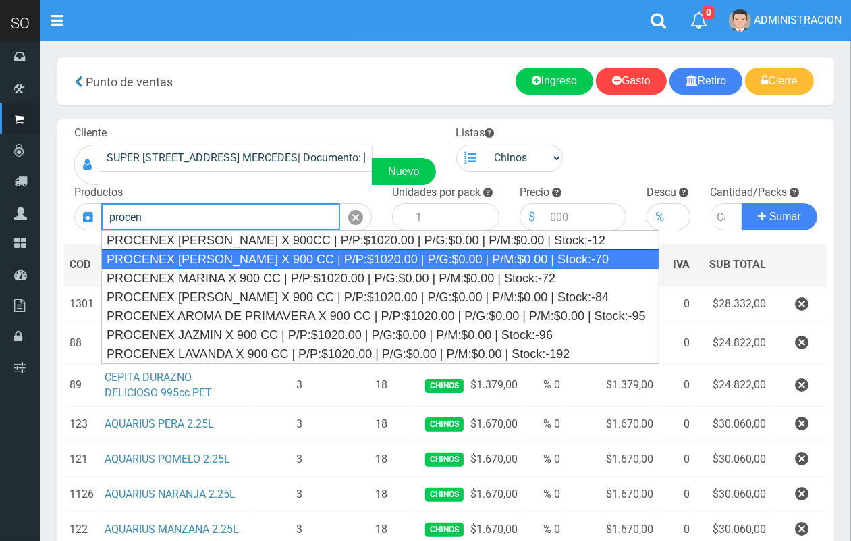
click at [603, 257] on div "PROCENEX PINO X 900 CC | P/P:$1020.00 | P/G:$0.00 | P/M:$0.00 | Stock:-70" at bounding box center [380, 259] width 558 height 20
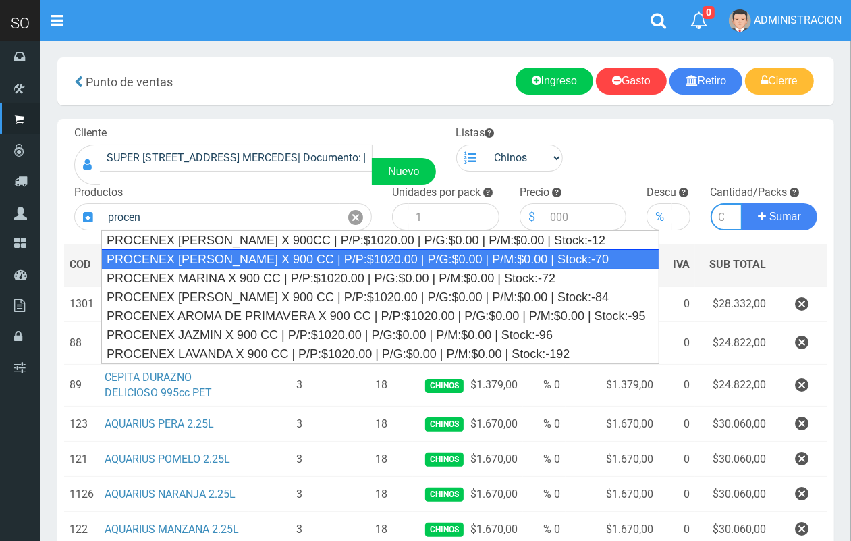
type input "PROCENEX PINO X 900 CC | P/P:$1020.00 | P/G:$0.00 | P/M:$0.00 | Stock:-70"
type input "12"
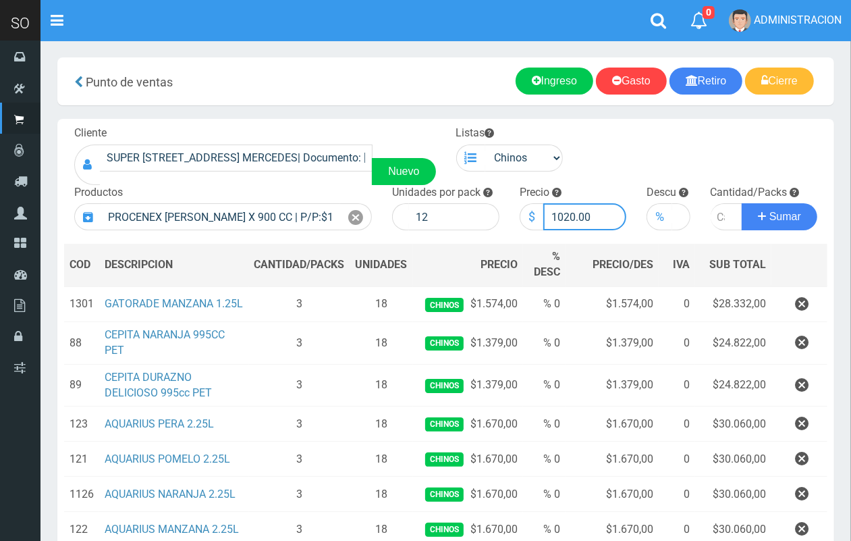
click at [569, 213] on input "1020.00" at bounding box center [586, 216] width 84 height 27
click at [566, 213] on input "1020.00" at bounding box center [586, 216] width 84 height 27
type input "1080.00"
click at [720, 217] on input "number" at bounding box center [727, 216] width 32 height 27
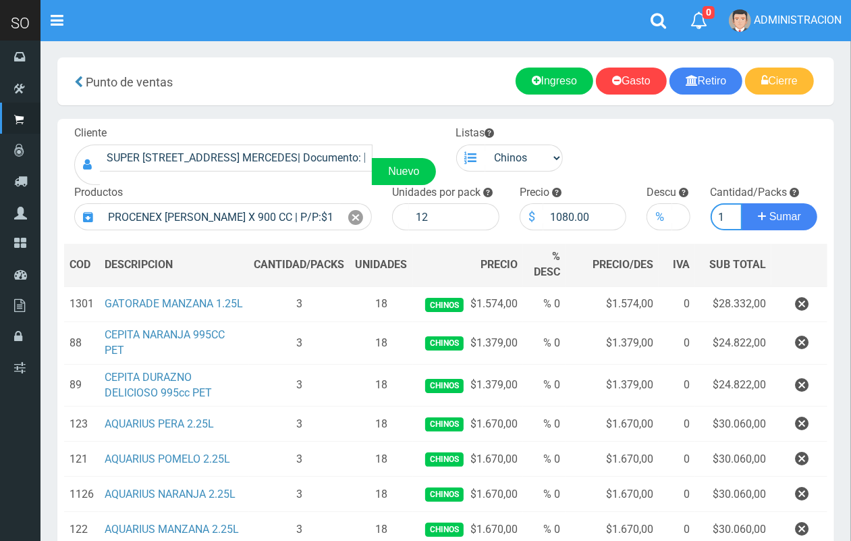
type input "1"
click at [742, 203] on button "Sumar" at bounding box center [780, 216] width 76 height 27
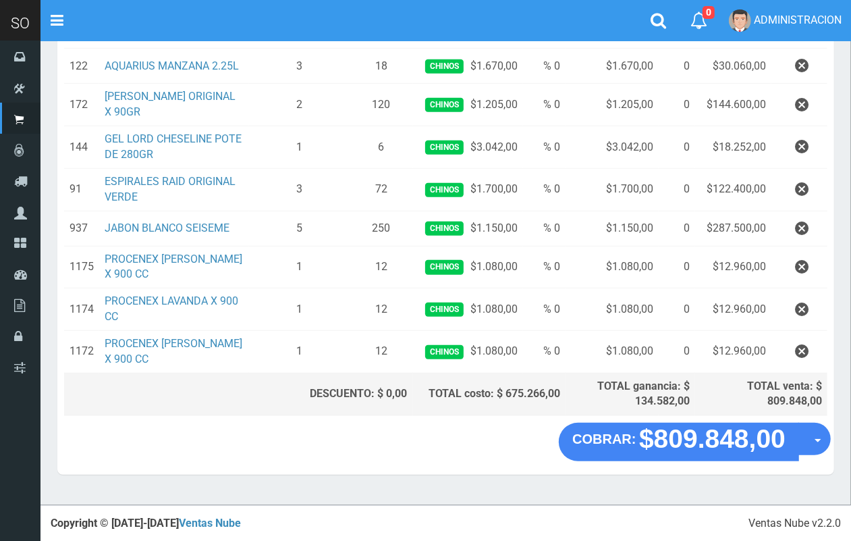
scroll to position [0, 0]
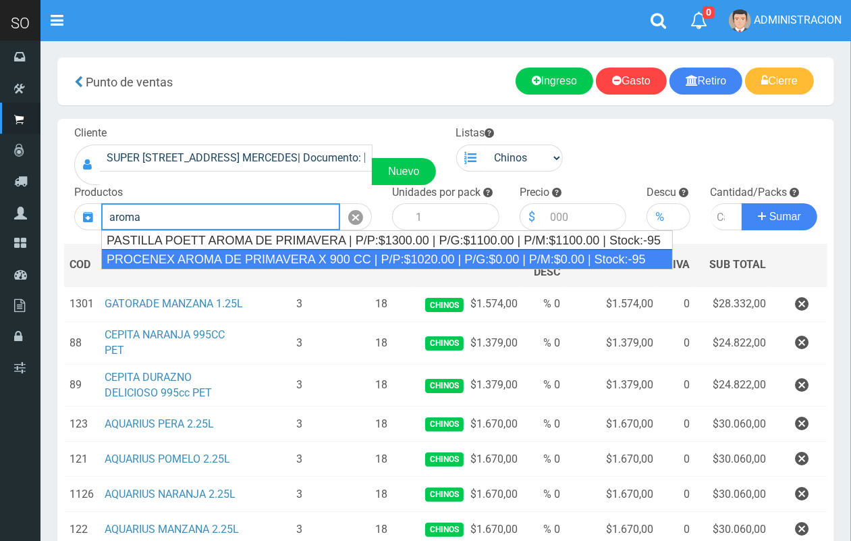
drag, startPoint x: 209, startPoint y: 251, endPoint x: 522, endPoint y: 234, distance: 313.1
click at [215, 243] on ul "PASTILLA POETT AROMA DE PRIMAVERA | P/P:$1300.00 | P/G:$1100.00 | P/M:$1100.00 …" at bounding box center [387, 249] width 572 height 39
click at [544, 260] on div "PROCENEX AROMA DE PRIMAVERA X 900 CC | P/P:$1020.00 | P/G:$0.00 | P/M:$0.00 | S…" at bounding box center [387, 259] width 572 height 20
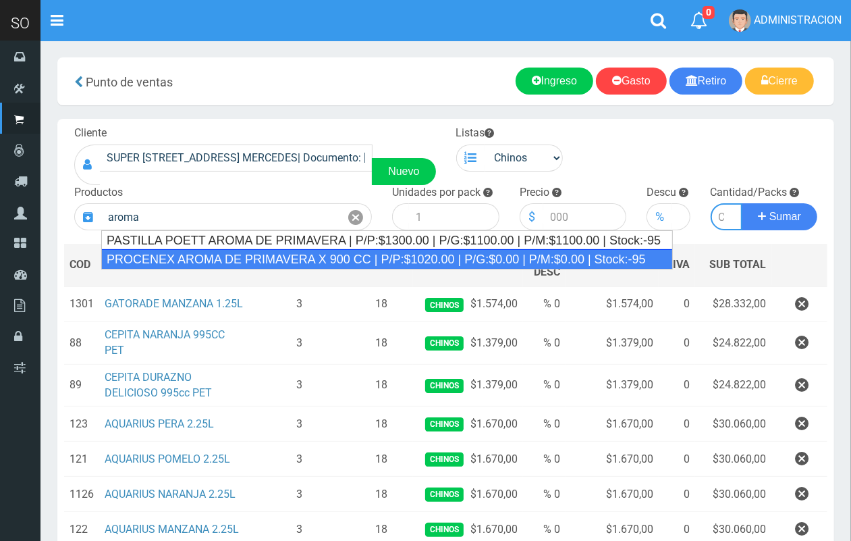
type input "PROCENEX AROMA DE PRIMAVERA X 900 CC | P/P:$1020.00 | P/G:$0.00 | P/M:$0.00 | S…"
type input "12"
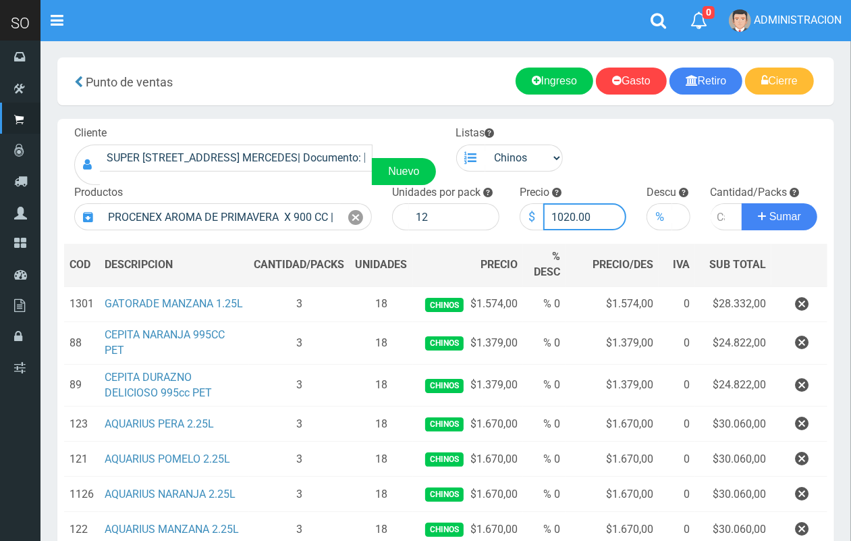
click at [569, 218] on input "1020.00" at bounding box center [586, 216] width 84 height 27
type input "1080.00"
click at [718, 221] on input "number" at bounding box center [727, 216] width 32 height 27
type input "1"
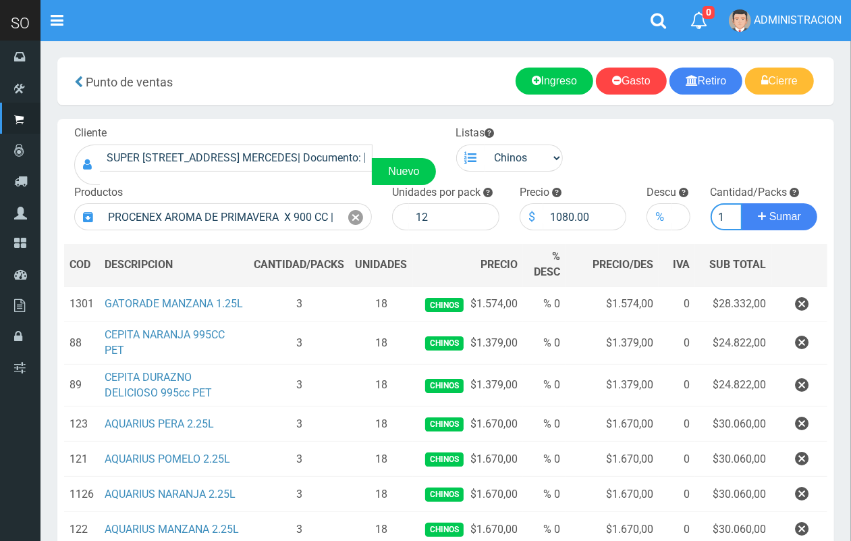
click at [742, 203] on button "Sumar" at bounding box center [780, 216] width 76 height 27
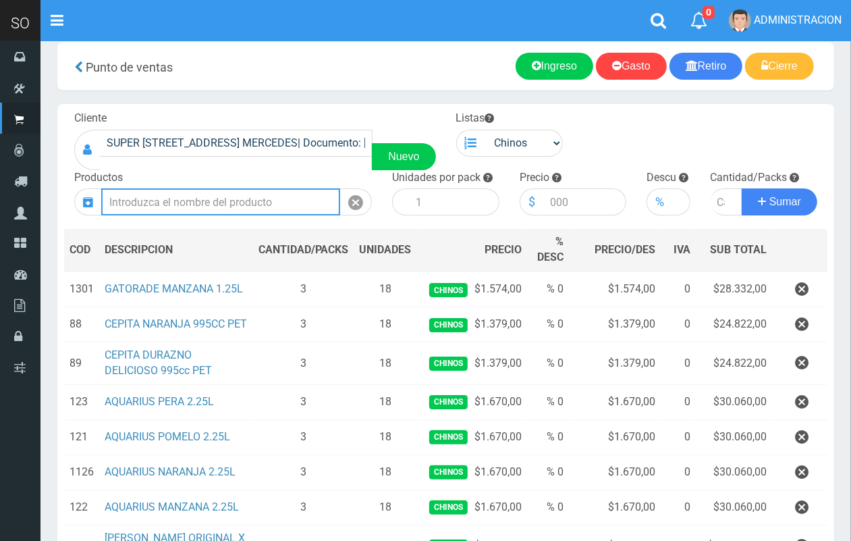
scroll to position [5, 0]
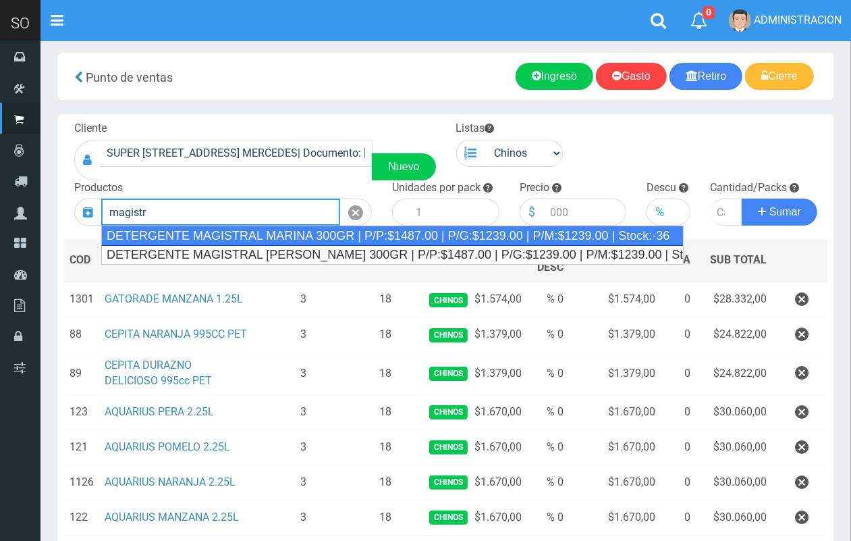
click at [184, 233] on div "DETERGENTE MAGISTRAL MARINA 300GR | P/P:$1487.00 | P/G:$1239.00 | P/M:$1239.00 …" at bounding box center [392, 236] width 583 height 20
type input "DETERGENTE MAGISTRAL MARINA 300GR | P/P:$1487.00 | P/G:$1239.00 | P/M:$1239.00 …"
type input "12"
type input "1487.00"
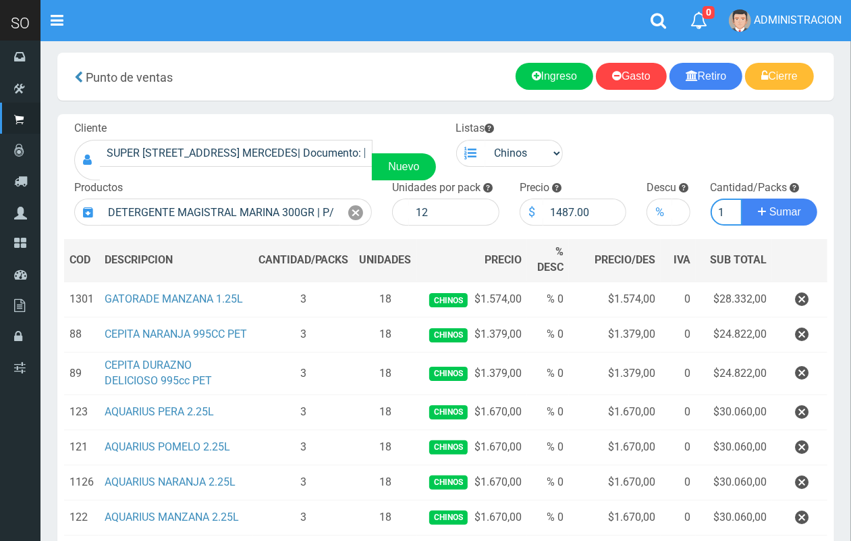
scroll to position [0, 1]
type input "1"
click at [742, 199] on button "Sumar" at bounding box center [780, 212] width 76 height 27
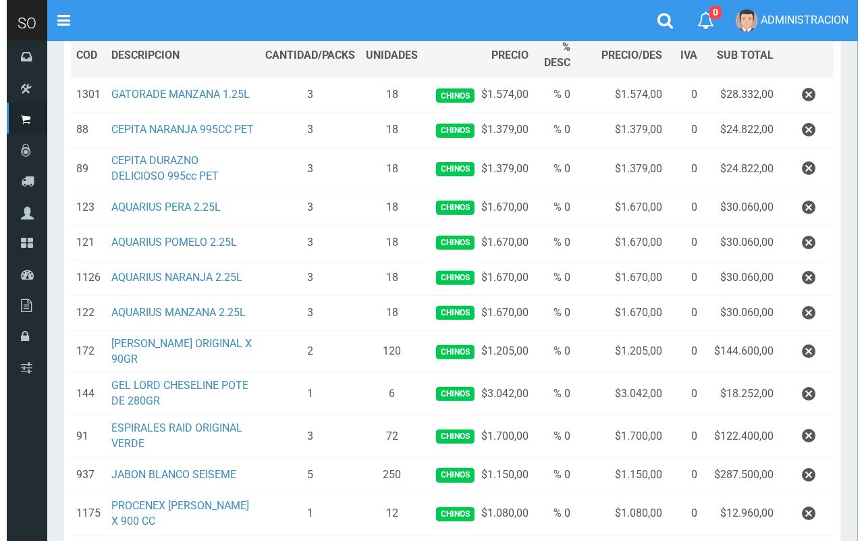
scroll to position [530, 0]
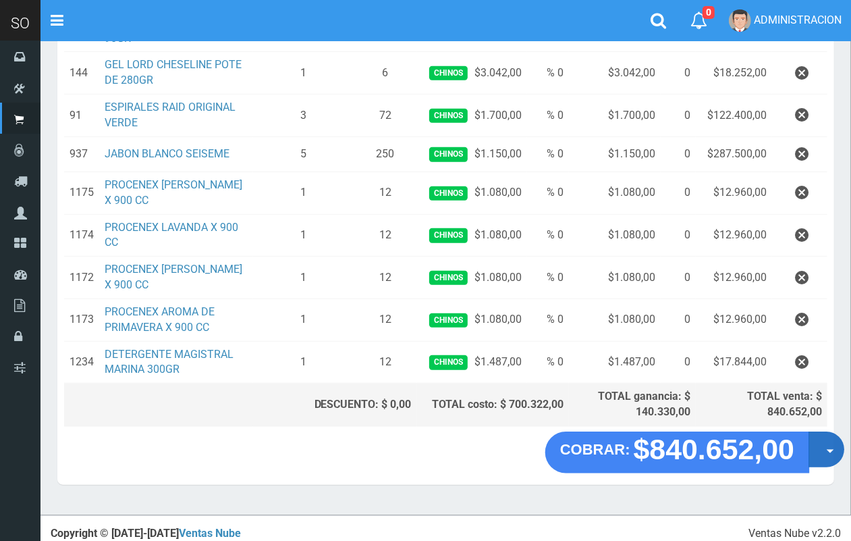
click at [837, 444] on button "Opciones" at bounding box center [827, 449] width 36 height 36
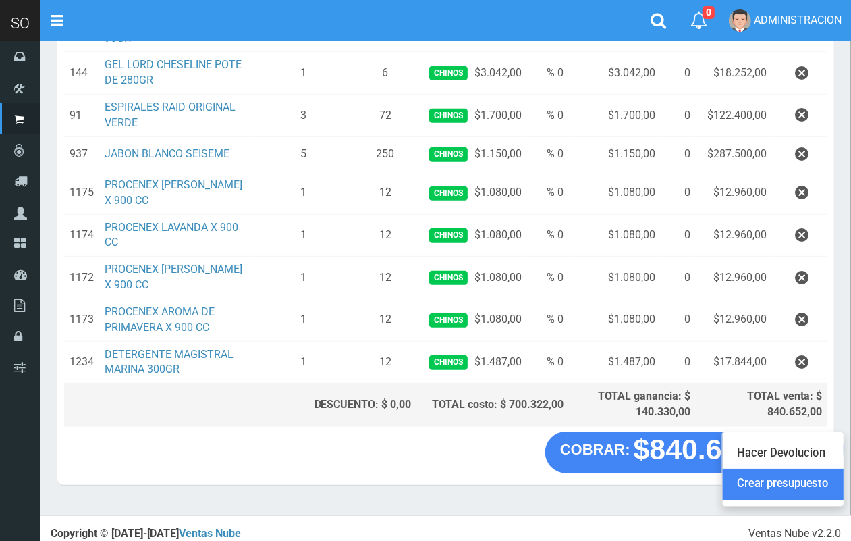
click at [817, 475] on link "Crear presupuesto" at bounding box center [783, 484] width 121 height 31
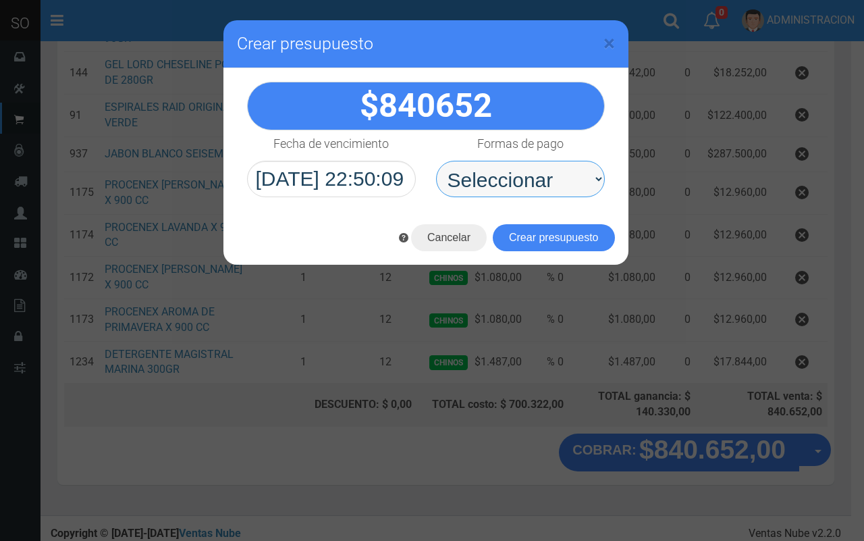
click at [583, 193] on select "Seleccionar Efectivo Tarjeta de Crédito Depósito Débito" at bounding box center [520, 179] width 169 height 36
click at [436, 161] on select "Seleccionar Efectivo Tarjeta de Crédito Depósito Débito" at bounding box center [520, 179] width 169 height 36
drag, startPoint x: 557, startPoint y: 161, endPoint x: 552, endPoint y: 180, distance: 20.3
click at [556, 161] on select "Seleccionar Efectivo Tarjeta de Crédito Depósito Débito" at bounding box center [520, 179] width 169 height 36
select select "Efectivo"
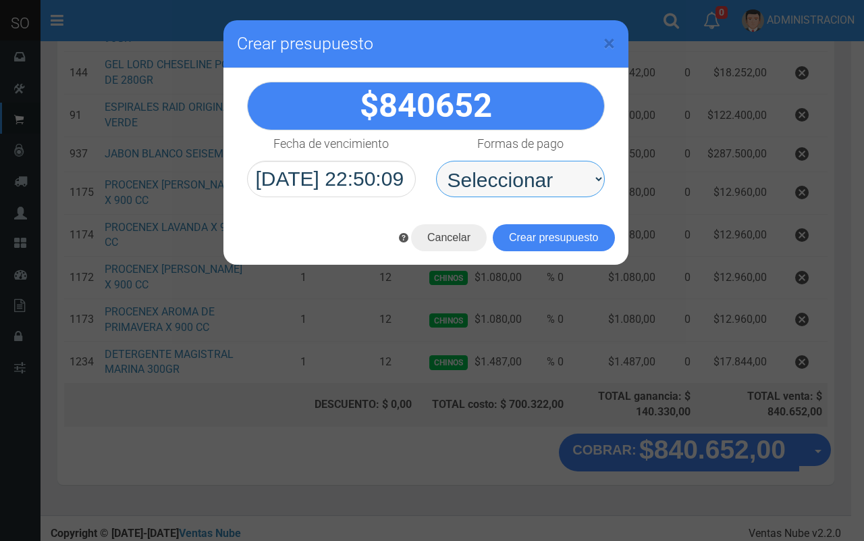
click at [436, 161] on select "Seleccionar Efectivo Tarjeta de Crédito Depósito Débito" at bounding box center [520, 179] width 169 height 36
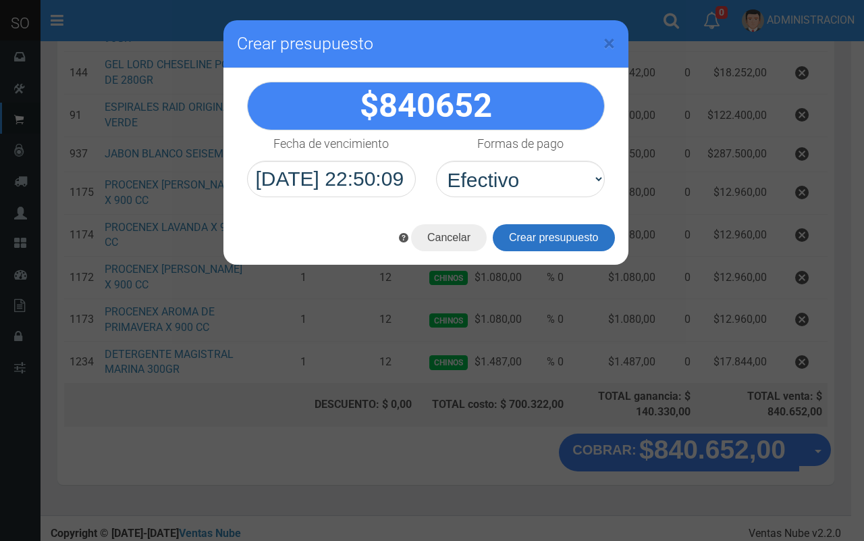
drag, startPoint x: 554, startPoint y: 230, endPoint x: 577, endPoint y: 221, distance: 25.5
click at [554, 230] on button "Crear presupuesto" at bounding box center [554, 237] width 122 height 27
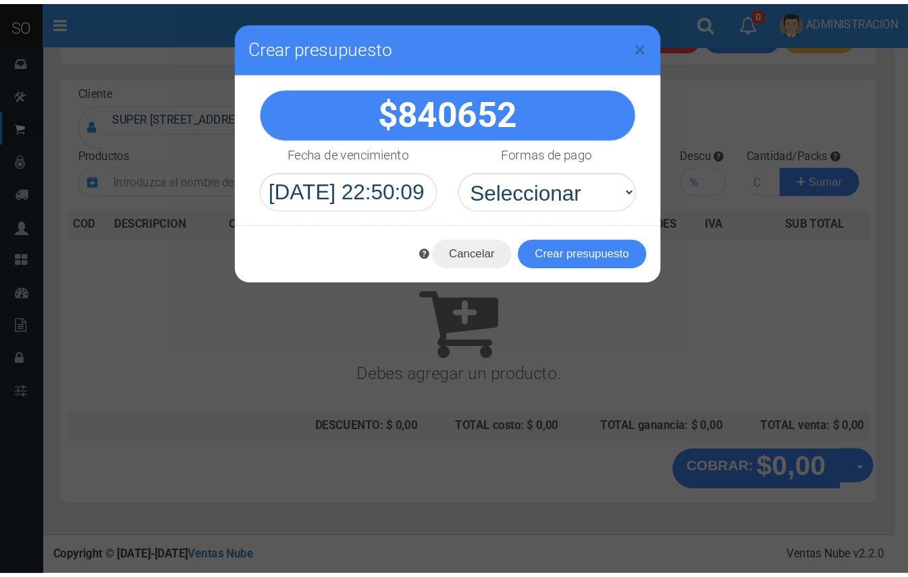
scroll to position [0, 0]
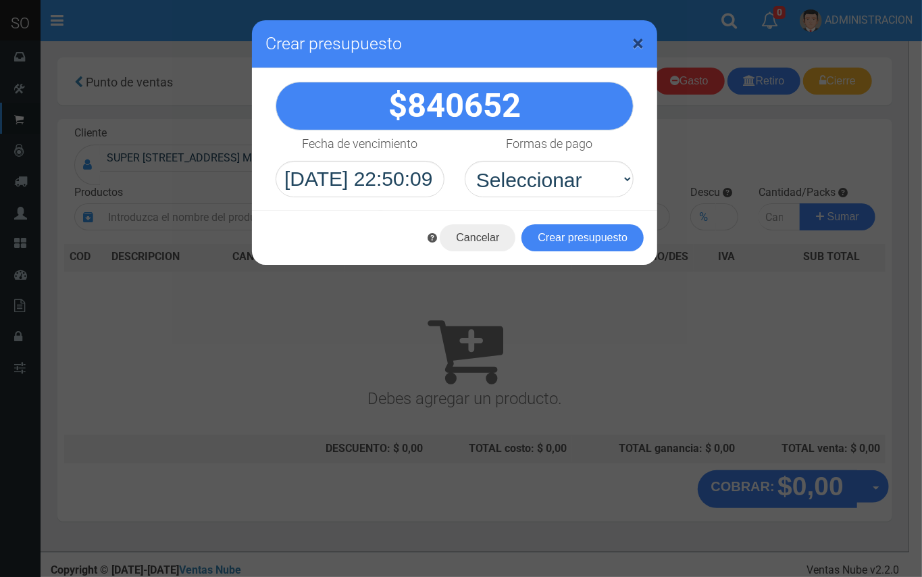
click at [637, 38] on span "×" at bounding box center [637, 43] width 11 height 26
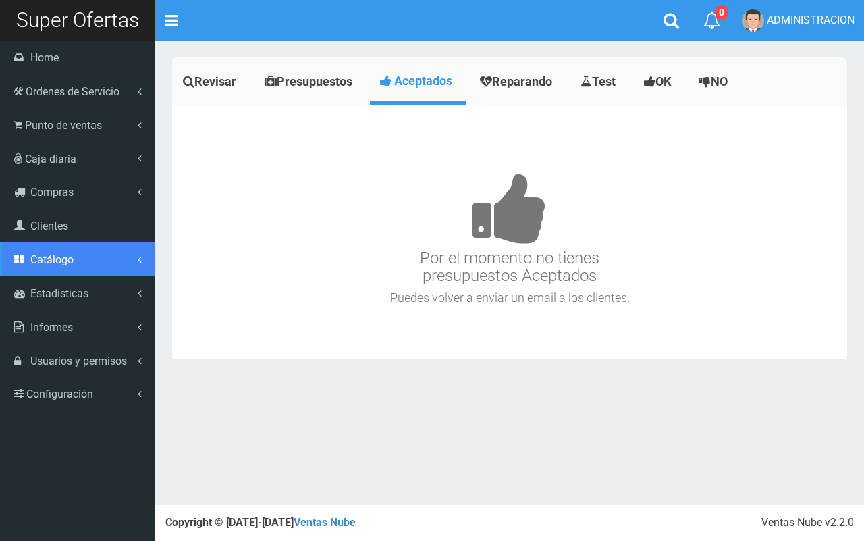
click at [61, 264] on span "Catálogo" at bounding box center [51, 259] width 43 height 13
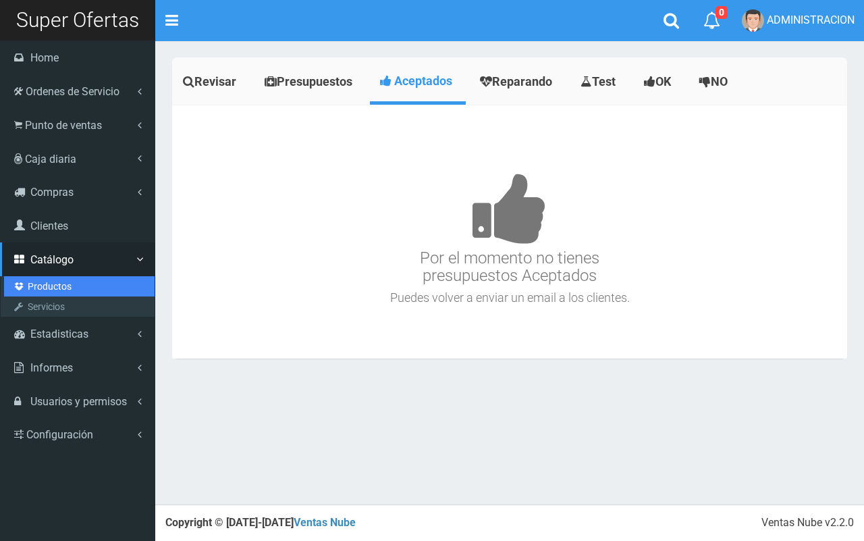
click at [47, 288] on link "Productos" at bounding box center [79, 286] width 151 height 20
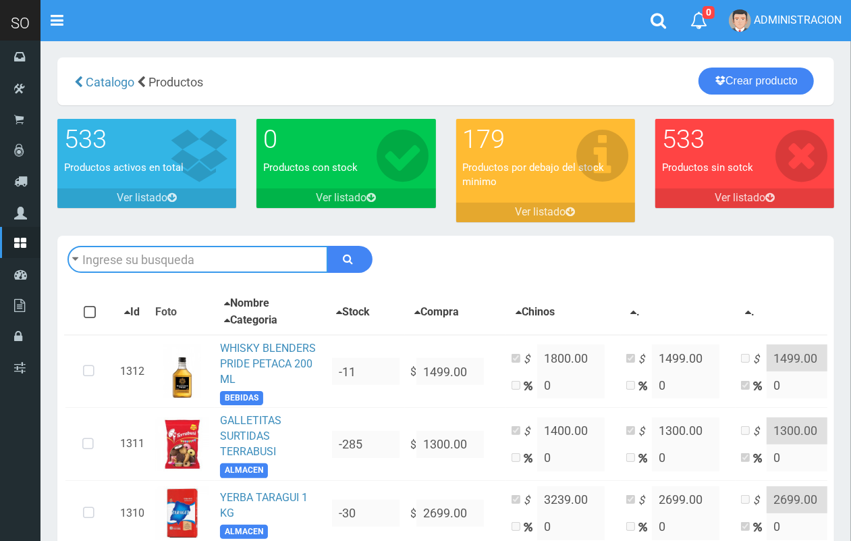
click at [157, 259] on input "text" at bounding box center [198, 259] width 261 height 27
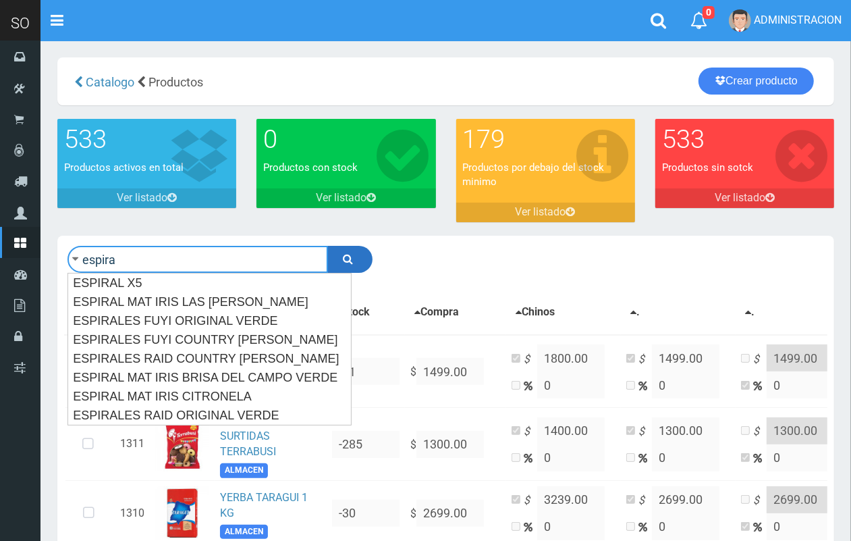
type input "espira"
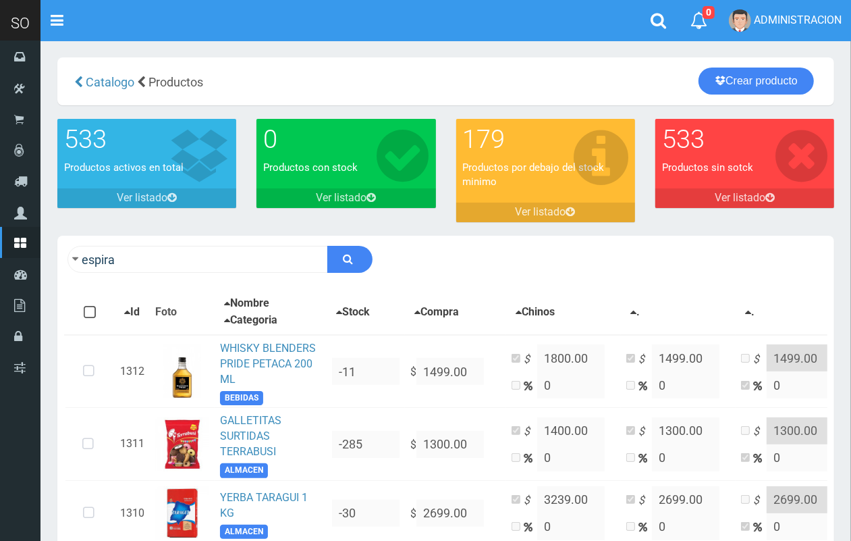
drag, startPoint x: 352, startPoint y: 255, endPoint x: 589, endPoint y: 152, distance: 258.9
click at [351, 253] on icon "submit" at bounding box center [349, 258] width 10 height 19
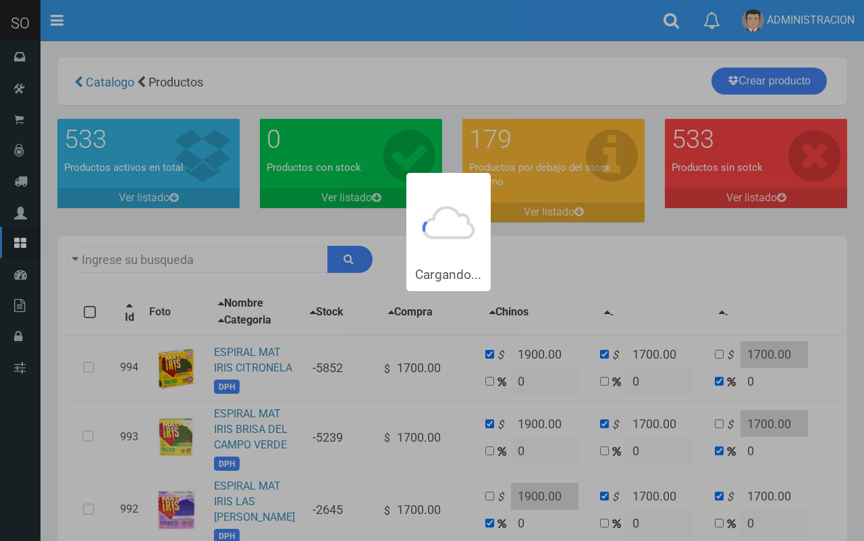
type input "espira"
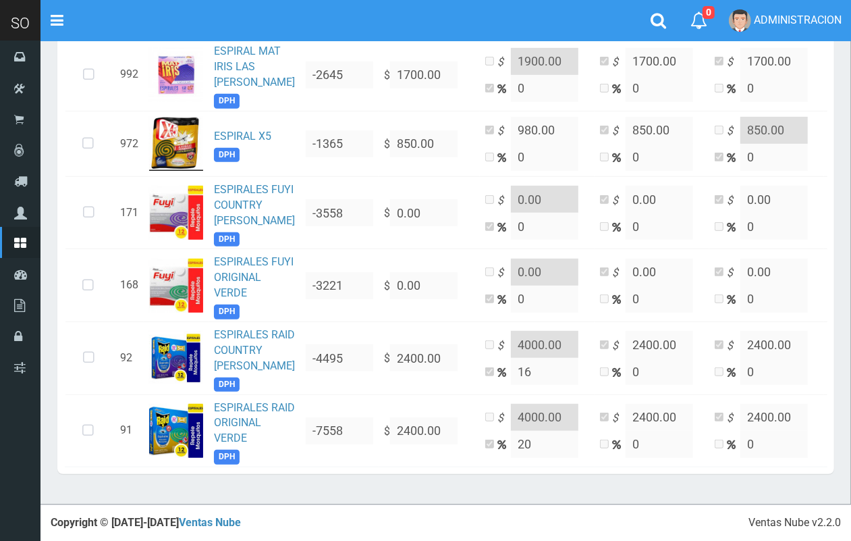
scroll to position [574, 0]
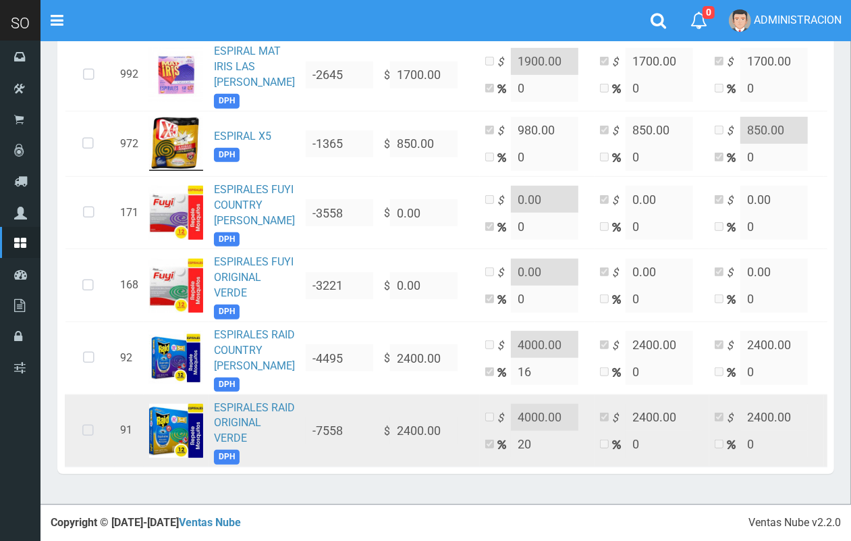
click at [84, 416] on icon at bounding box center [88, 431] width 36 height 45
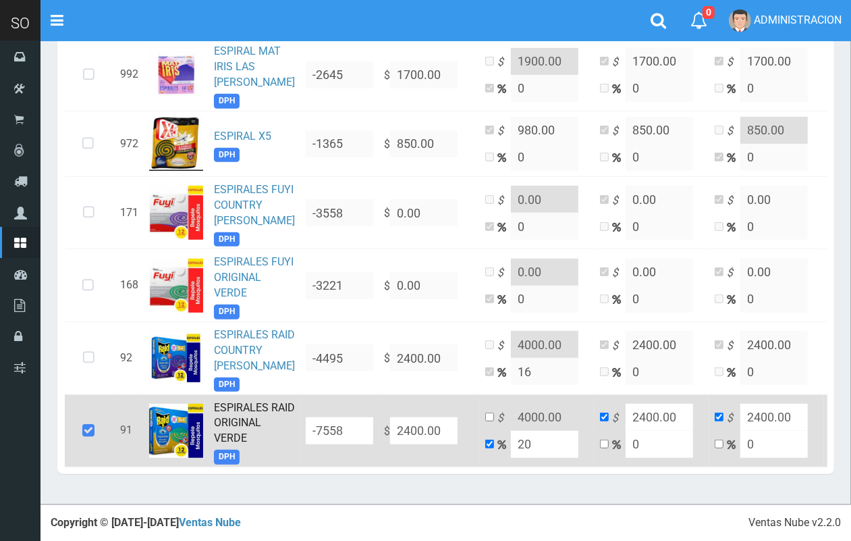
drag, startPoint x: 432, startPoint y: 407, endPoint x: 345, endPoint y: 409, distance: 87.1
click at [345, 409] on tr "91 ESPIRALES RAID ORIGINAL VERDE DPH -7558 $ 2400.00 $ 4000.00 20 $ 2400.00 0 $…" at bounding box center [465, 430] width 801 height 73
type input "1"
type input "1.2"
type input "1"
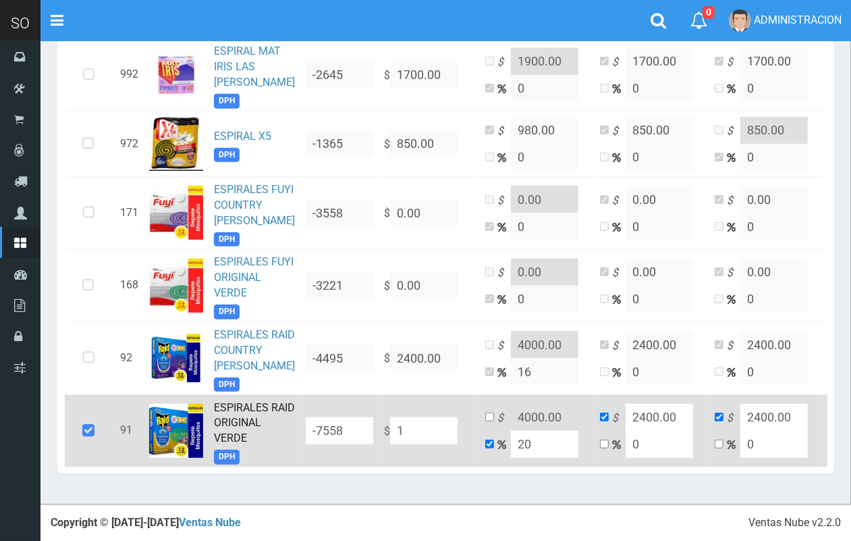
type input "1"
type input "15"
type input "18"
type input "15"
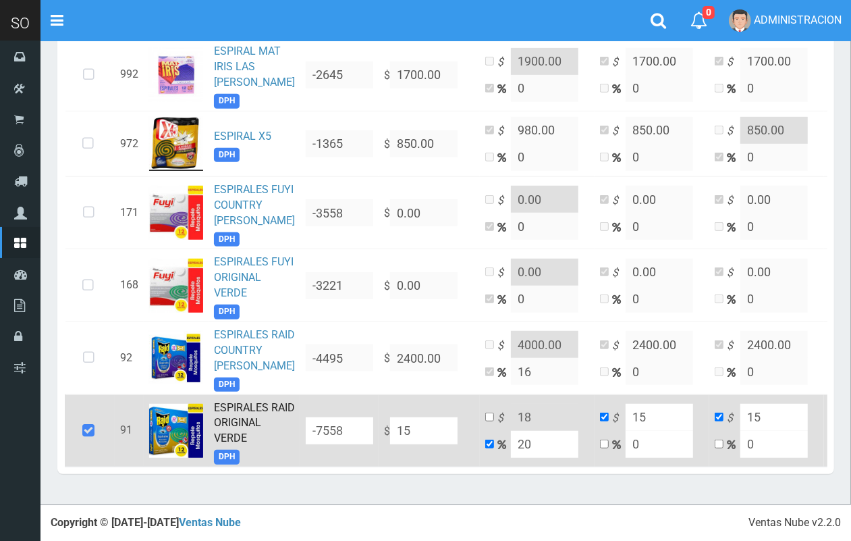
type input "150"
type input "180"
type input "150"
type input "1500"
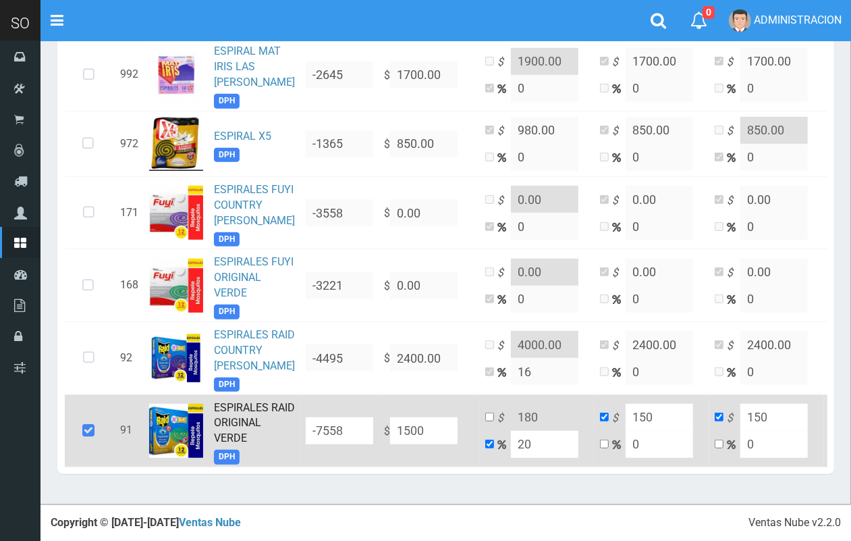
type input "1800"
type input "1500"
drag, startPoint x: 466, startPoint y: 398, endPoint x: 535, endPoint y: 402, distance: 69.6
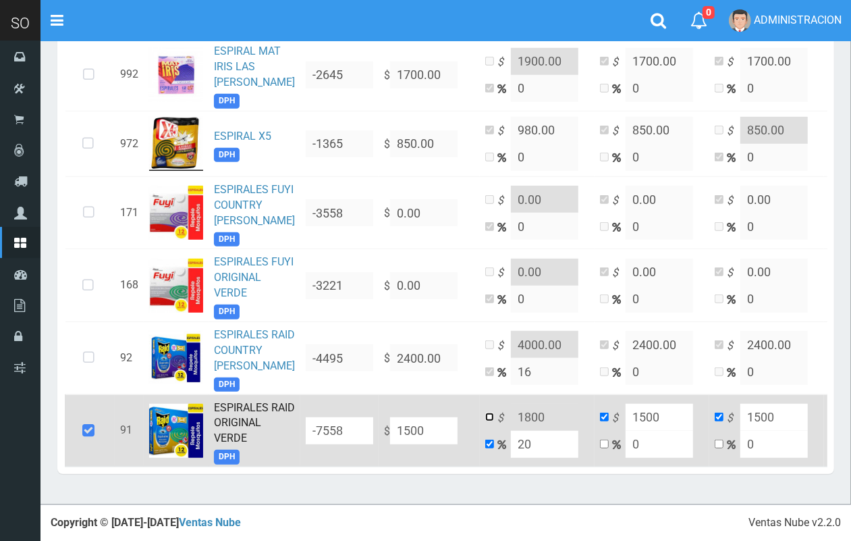
click at [486, 413] on input "checkbox" at bounding box center [490, 417] width 9 height 9
checkbox input "true"
checkbox input "false"
drag, startPoint x: 490, startPoint y: 396, endPoint x: 479, endPoint y: 392, distance: 10.9
click at [480, 394] on td "$ 1800 20" at bounding box center [537, 430] width 115 height 73
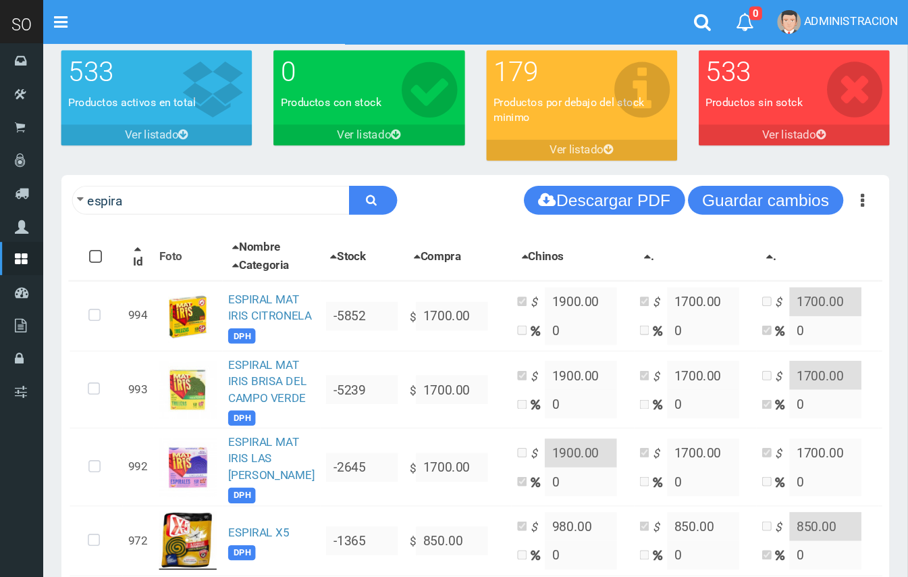
scroll to position [0, 0]
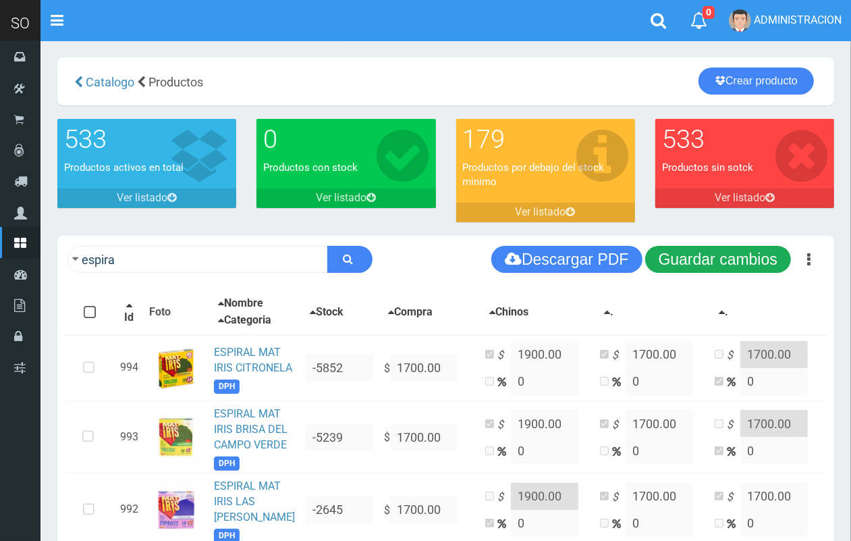
type input "2000"
click at [701, 271] on button "Guardar cambios" at bounding box center [719, 259] width 146 height 27
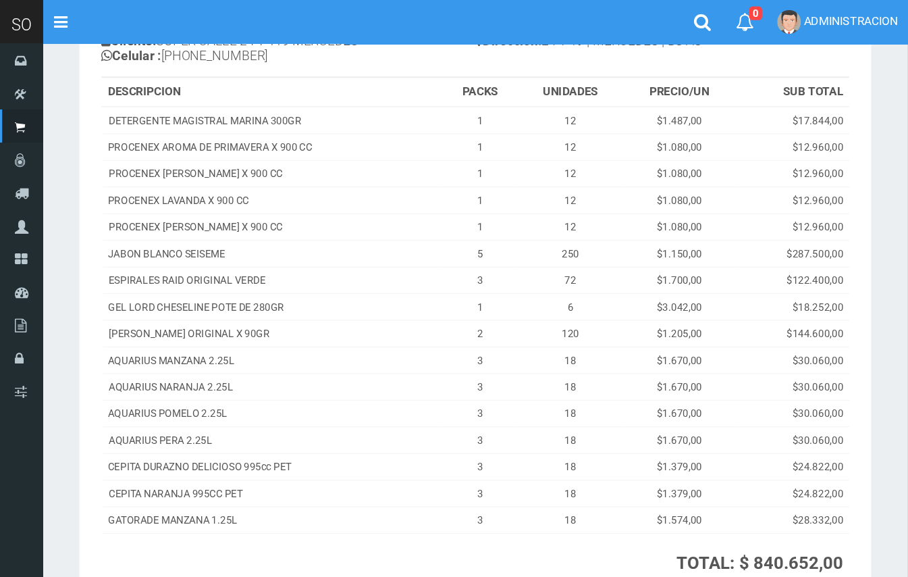
scroll to position [125, 0]
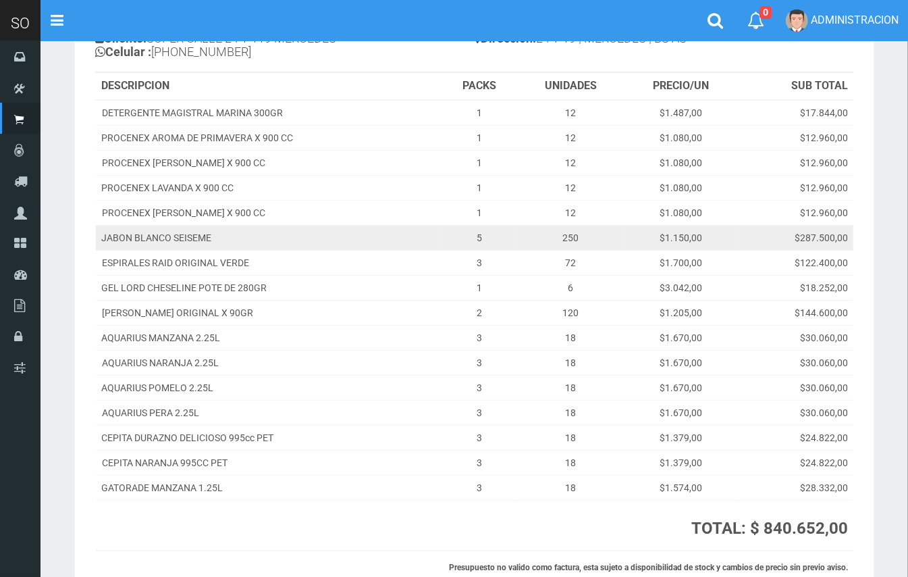
drag, startPoint x: 856, startPoint y: 1, endPoint x: 529, endPoint y: 230, distance: 399.4
click at [529, 231] on td "250" at bounding box center [570, 238] width 107 height 25
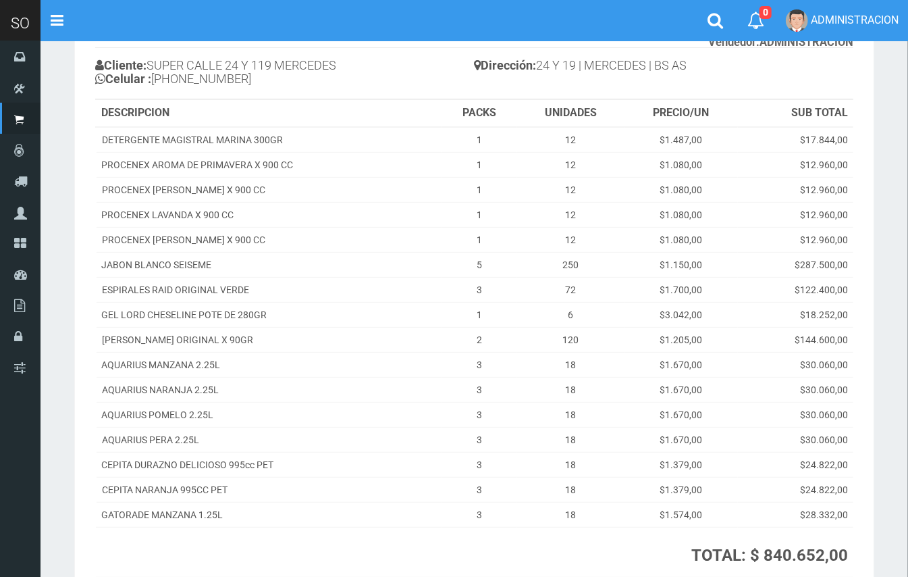
scroll to position [96, 0]
